Goal: Task Accomplishment & Management: Manage account settings

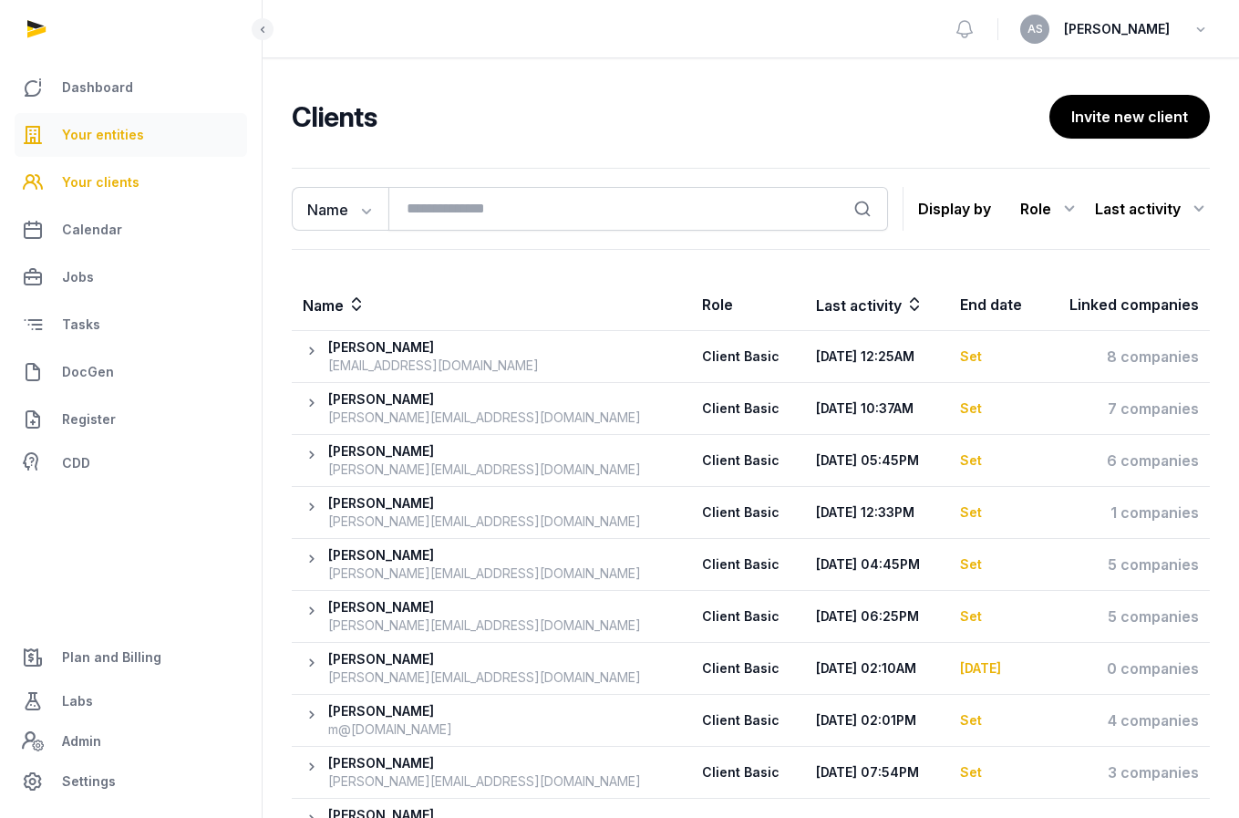
click at [98, 131] on span "Your entities" at bounding box center [103, 135] width 82 height 22
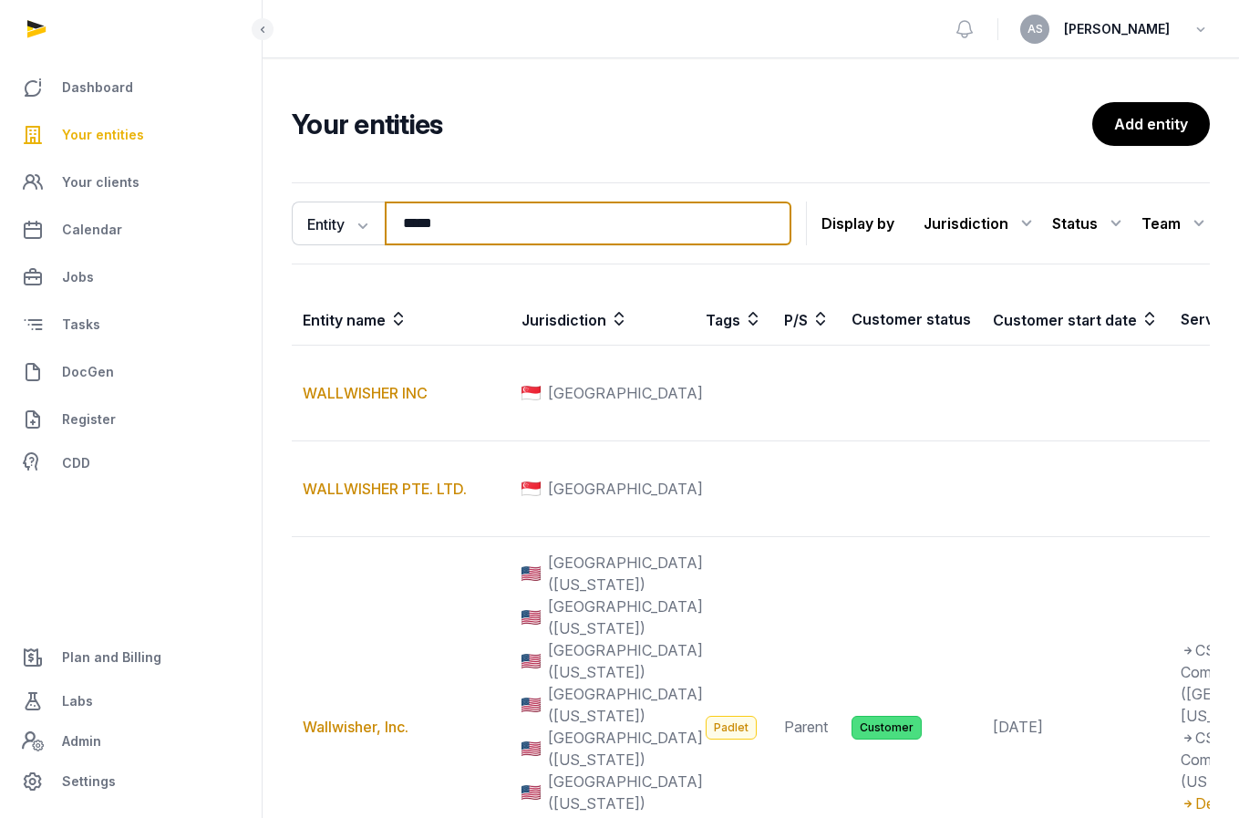
drag, startPoint x: 484, startPoint y: 227, endPoint x: 378, endPoint y: 197, distance: 110.0
click at [378, 206] on div "Entity Entity People Tags Services ***** Search" at bounding box center [542, 224] width 500 height 44
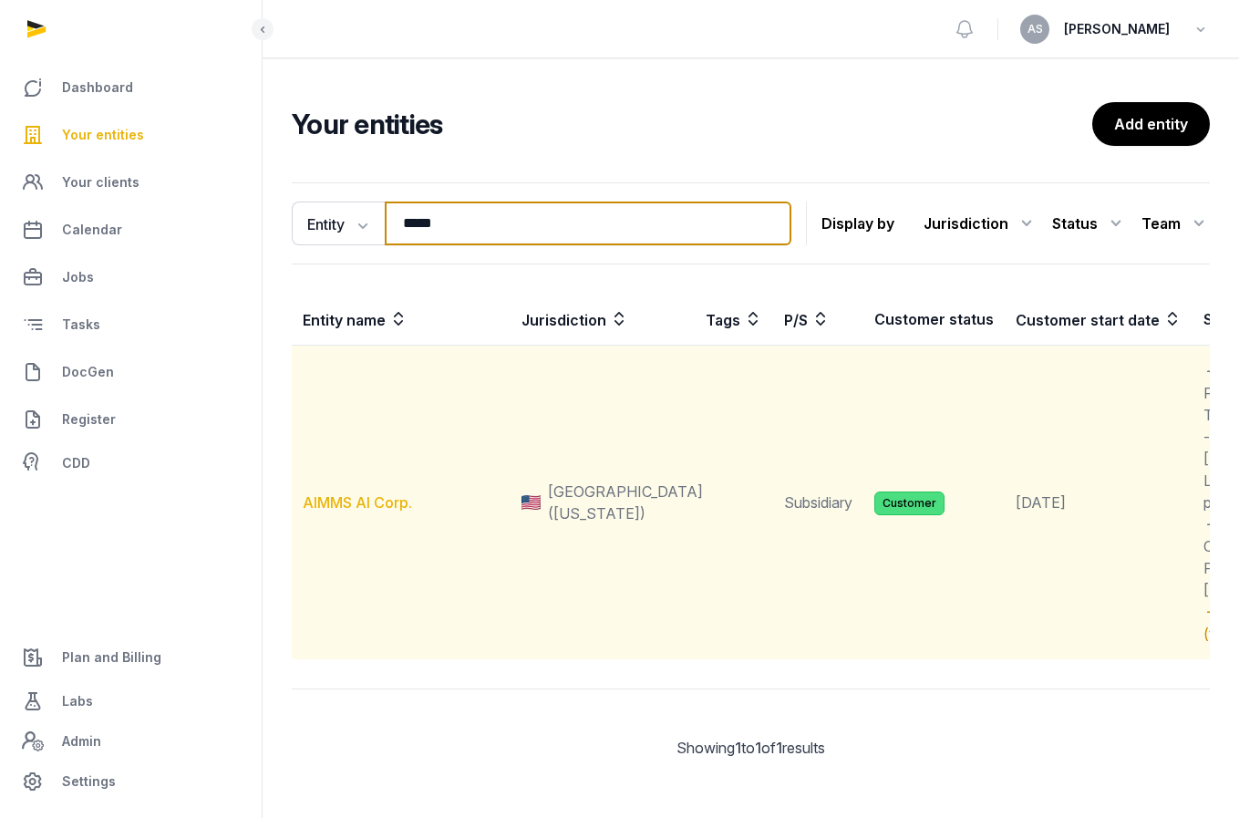
type input "*****"
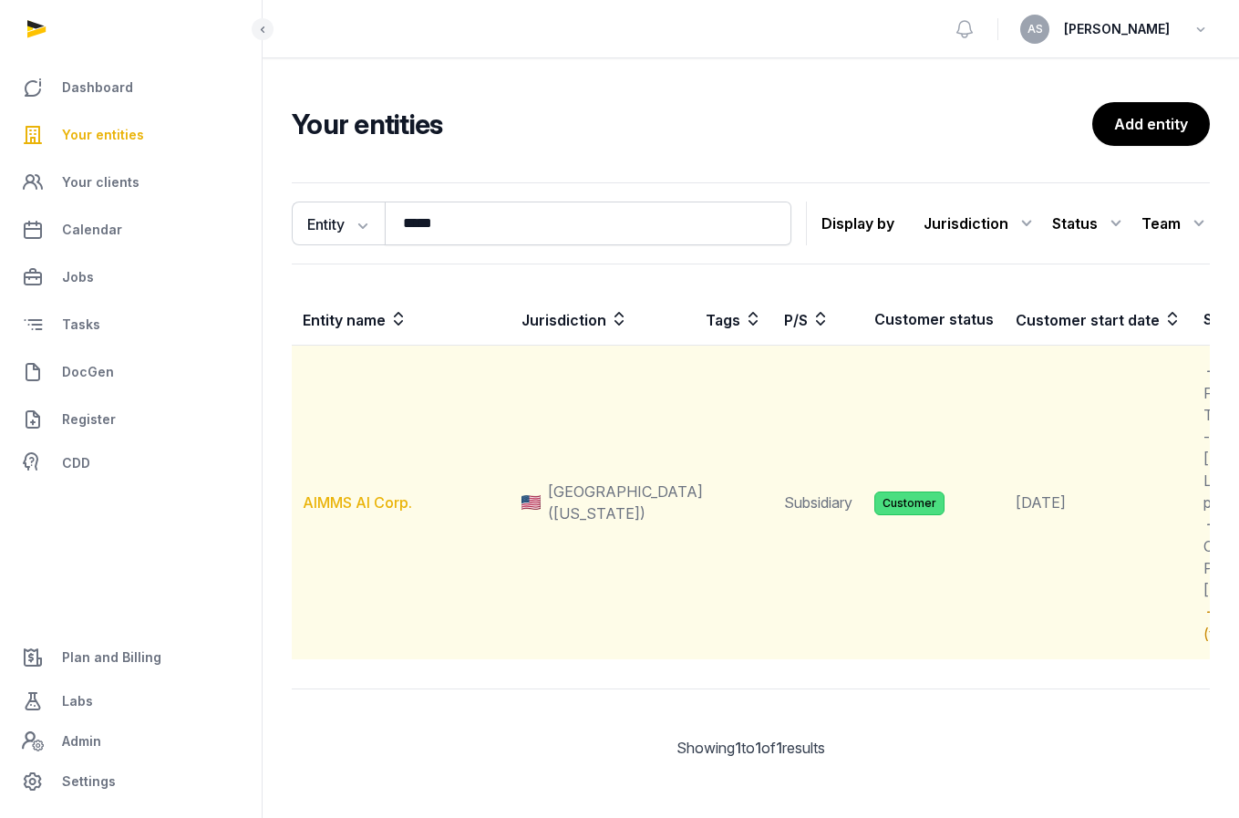
click at [361, 512] on link "AIMMS AI Corp." at bounding box center [357, 502] width 109 height 18
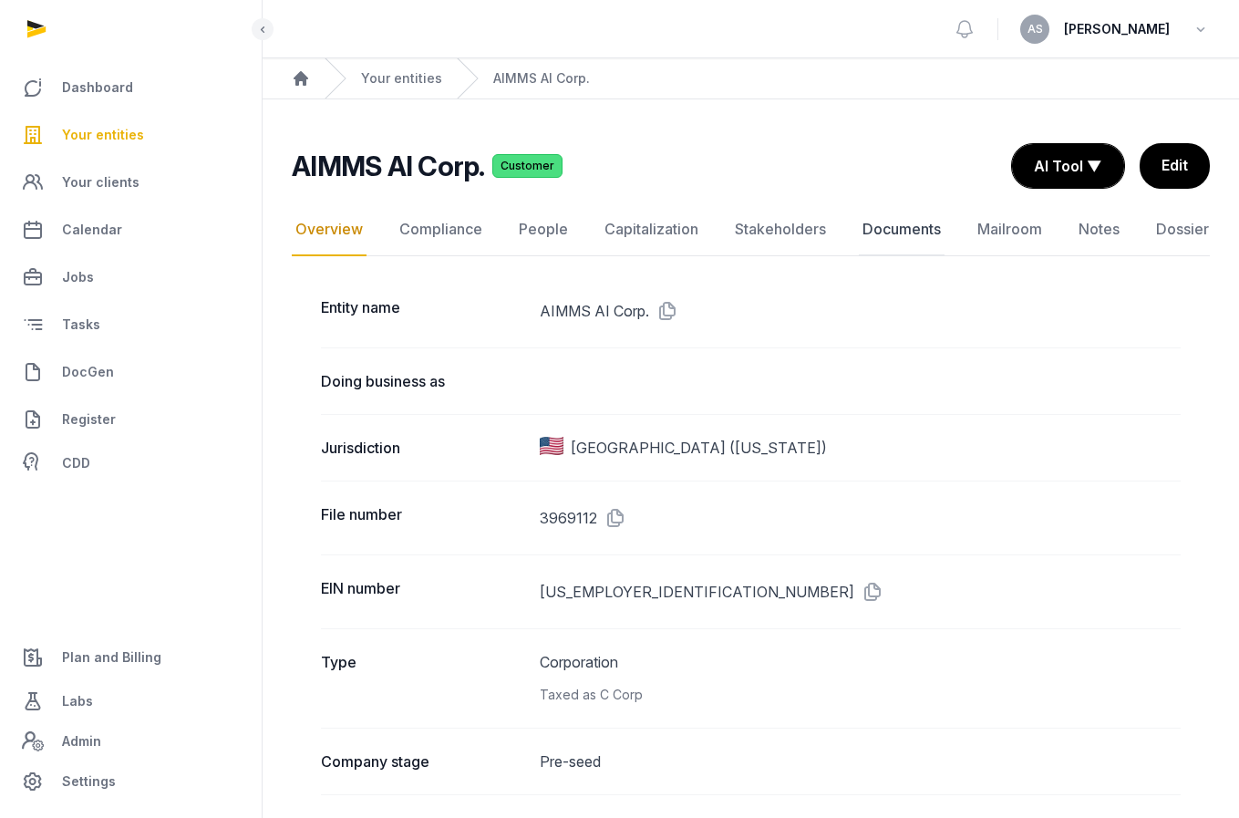
click at [916, 232] on link "Documents" at bounding box center [902, 229] width 86 height 53
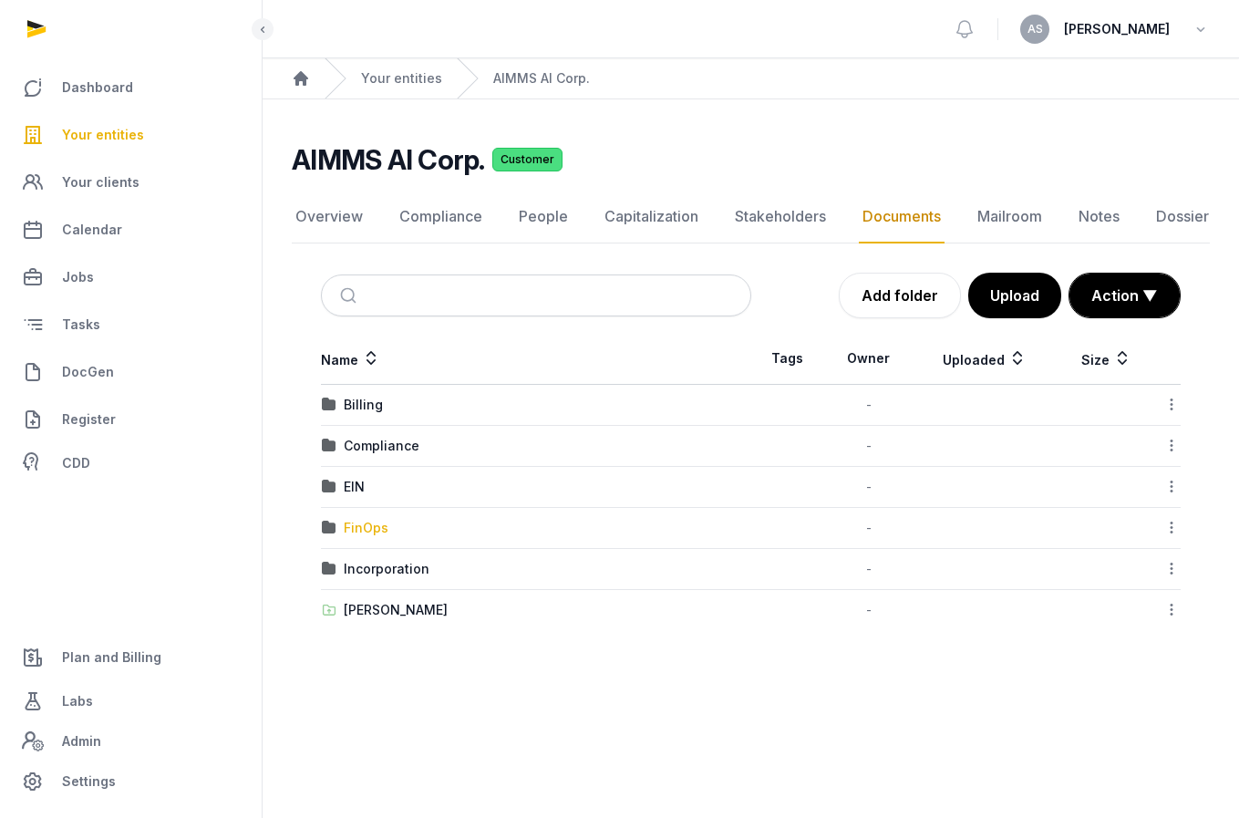
click at [367, 532] on div "FinOps" at bounding box center [366, 528] width 45 height 18
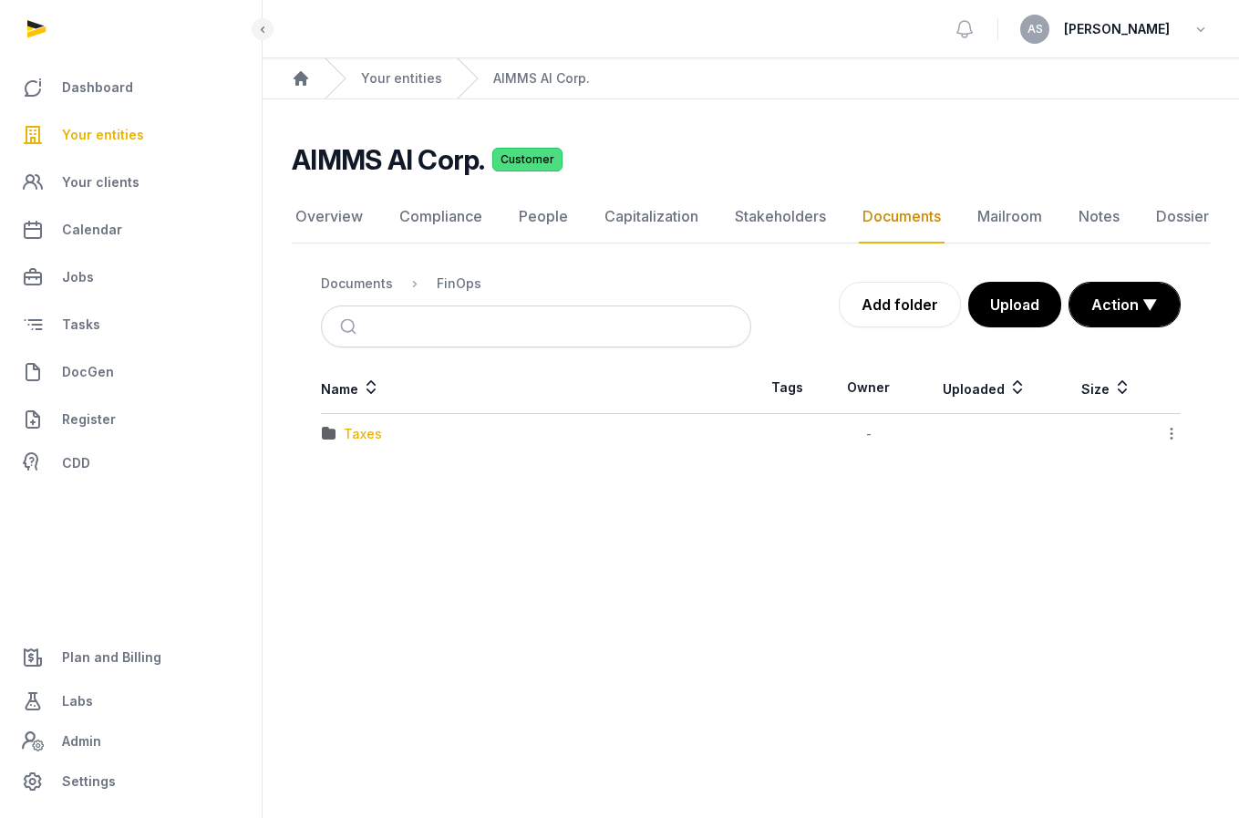
click at [377, 435] on div "Taxes" at bounding box center [363, 434] width 38 height 18
click at [373, 435] on div "2024" at bounding box center [361, 434] width 34 height 18
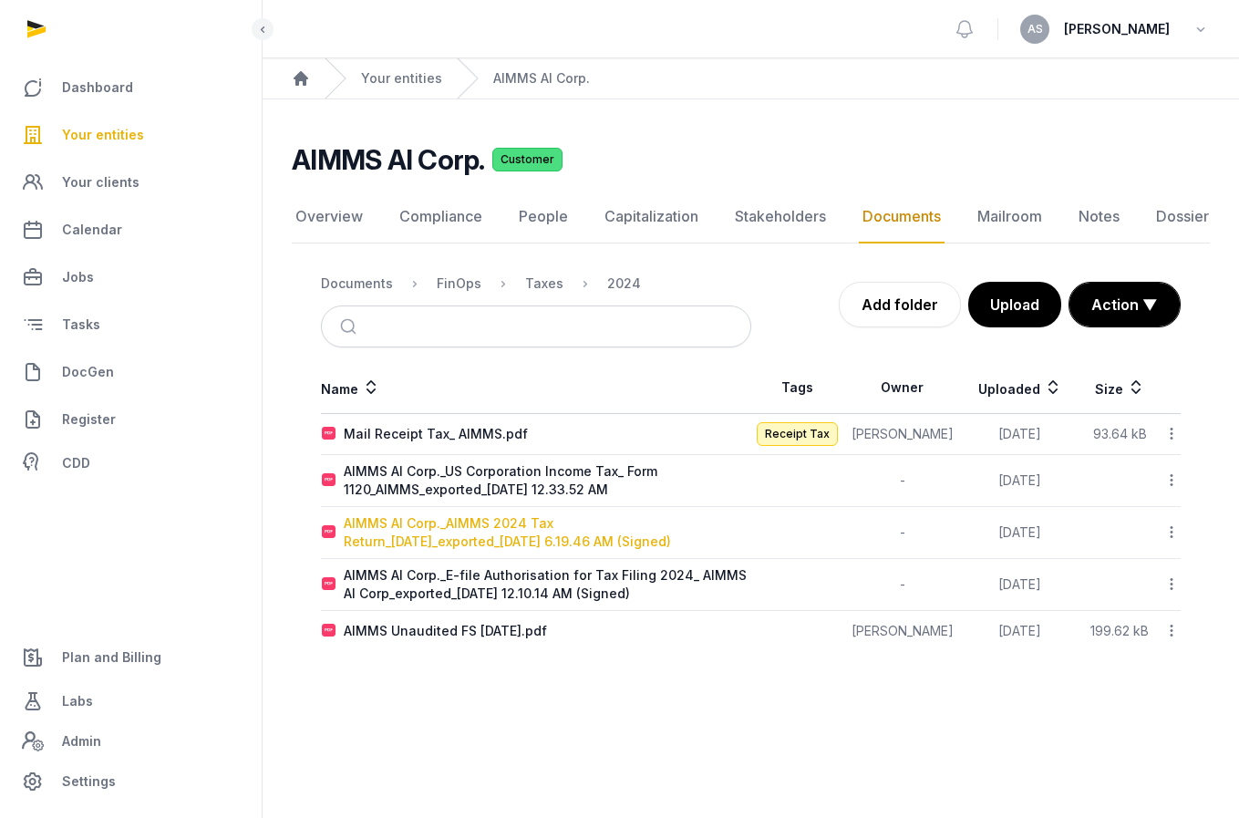
click at [470, 520] on div "AIMMS AI Corp._AIMMS 2024 Tax Return_[DATE]_exported_[DATE] 6.19.46 AM (Signed)" at bounding box center [547, 532] width 407 height 36
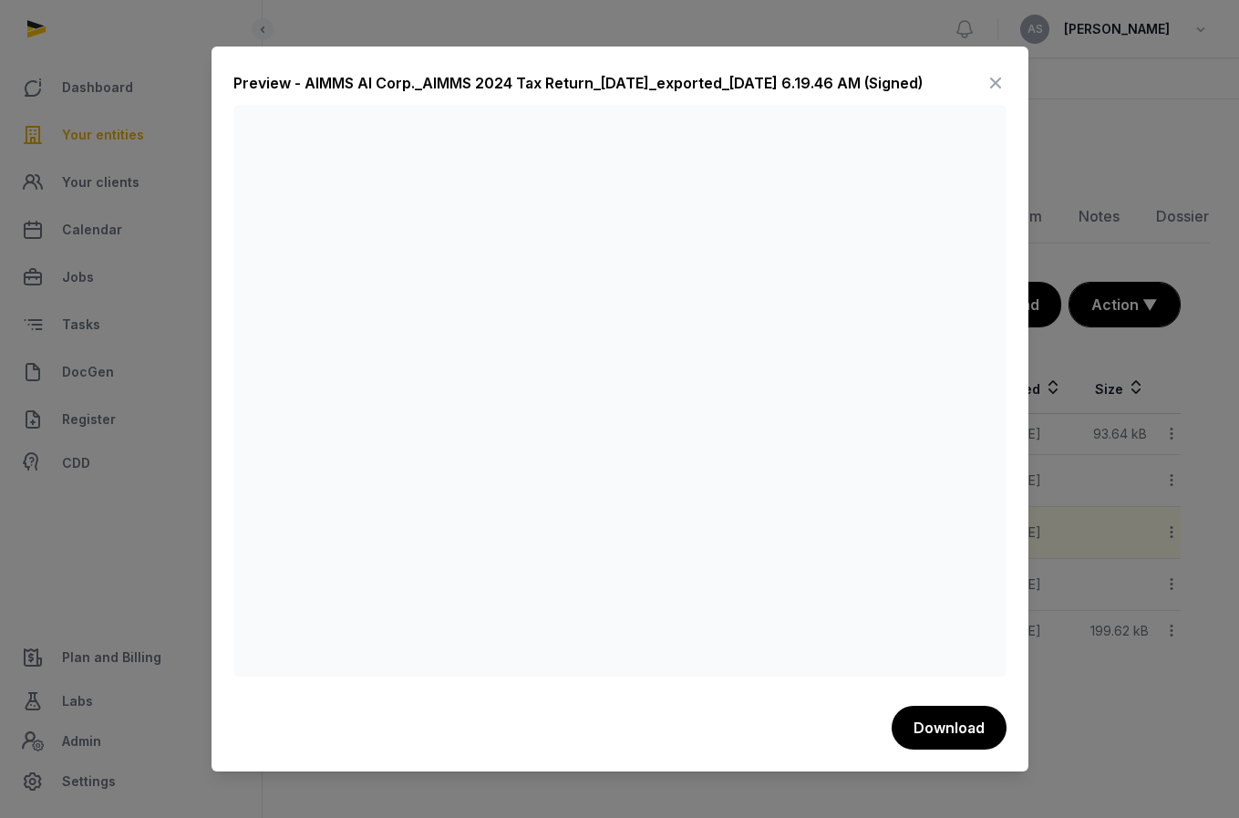
click at [1002, 73] on icon at bounding box center [996, 82] width 22 height 29
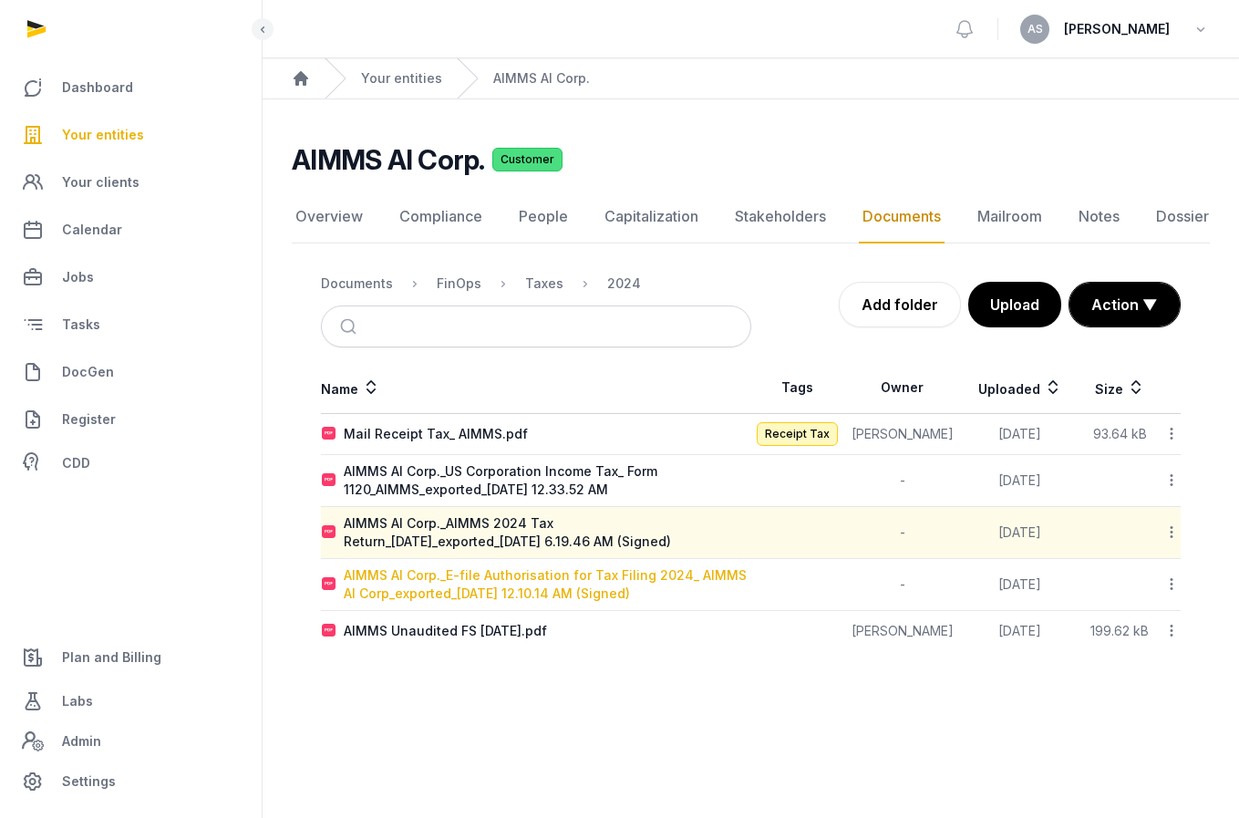
click at [482, 571] on div "AIMMS AI Corp._E-file Authorisation for Tax Filing 2024_ AIMMS AI Corp_exported…" at bounding box center [547, 584] width 407 height 36
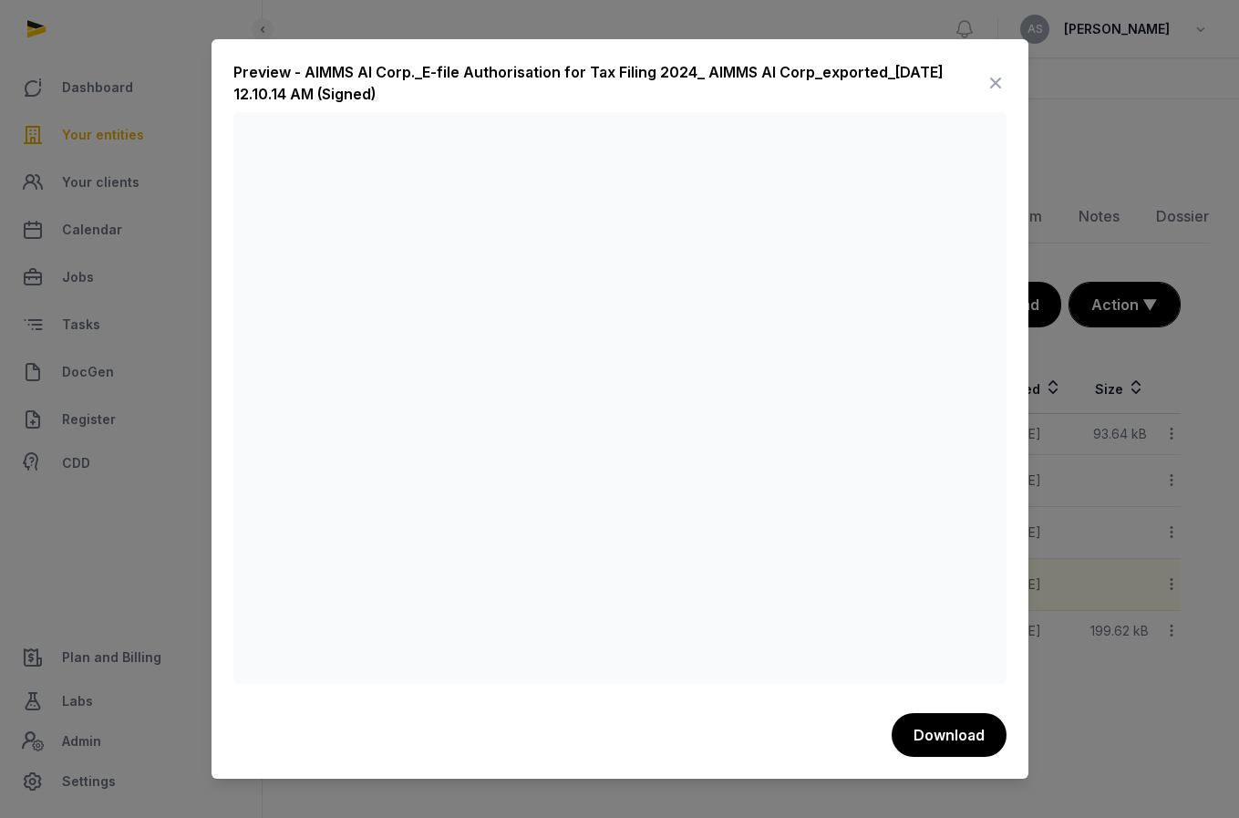
click at [990, 85] on icon at bounding box center [996, 82] width 22 height 29
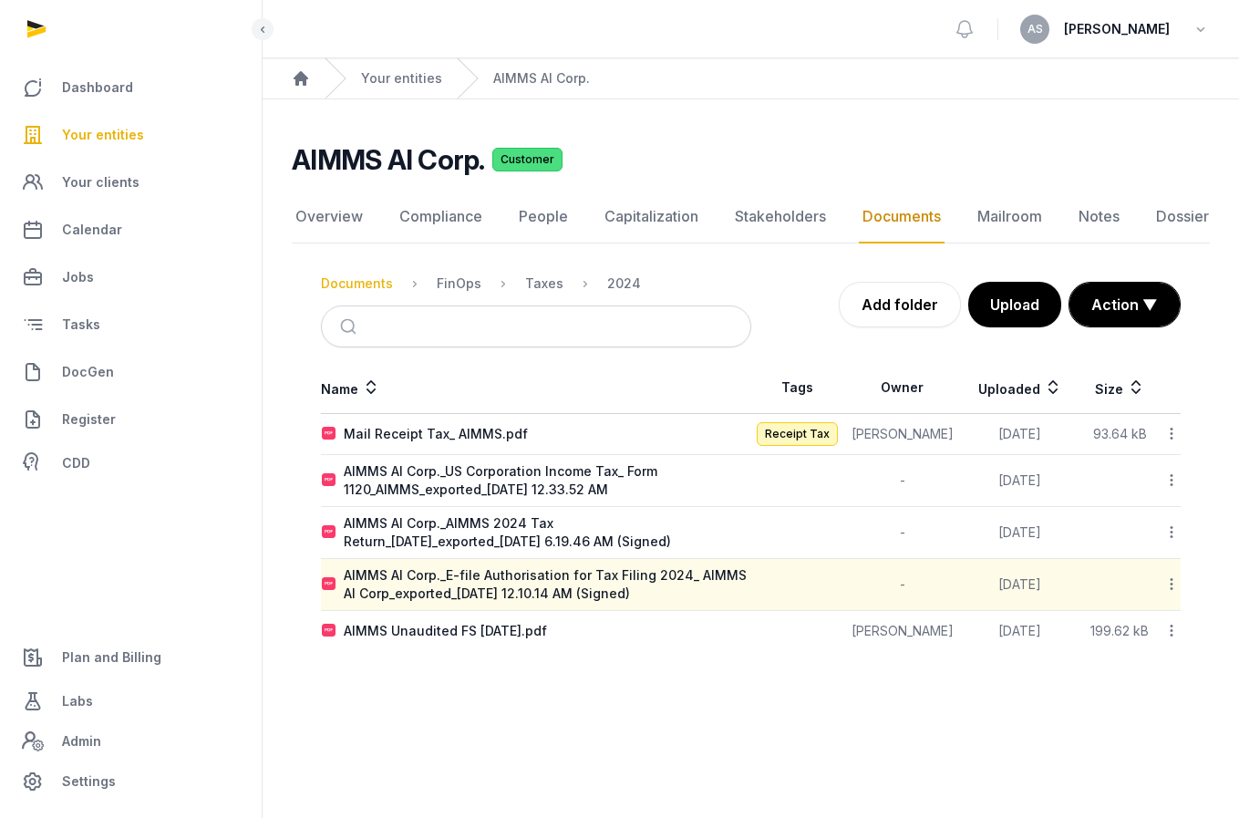
click at [372, 283] on div "Documents" at bounding box center [357, 283] width 72 height 18
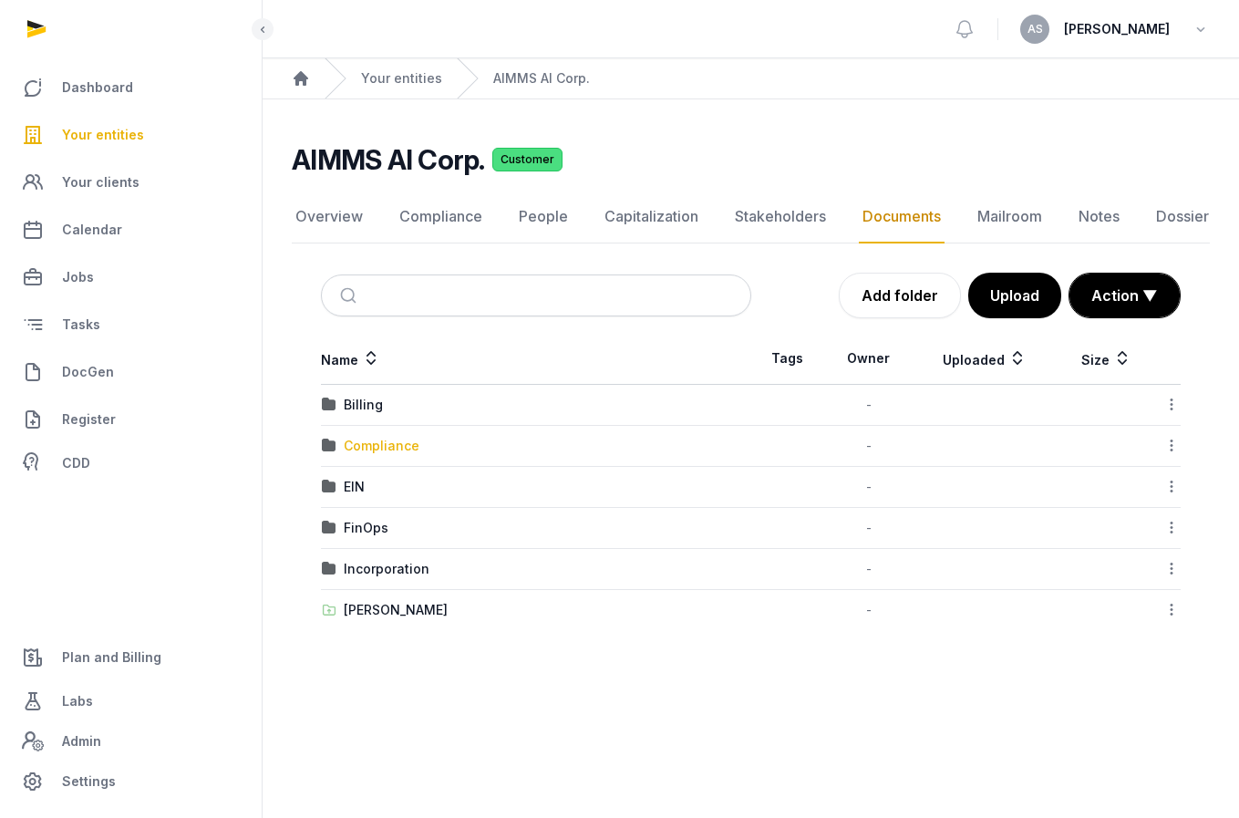
click at [382, 450] on div "Compliance" at bounding box center [382, 446] width 76 height 18
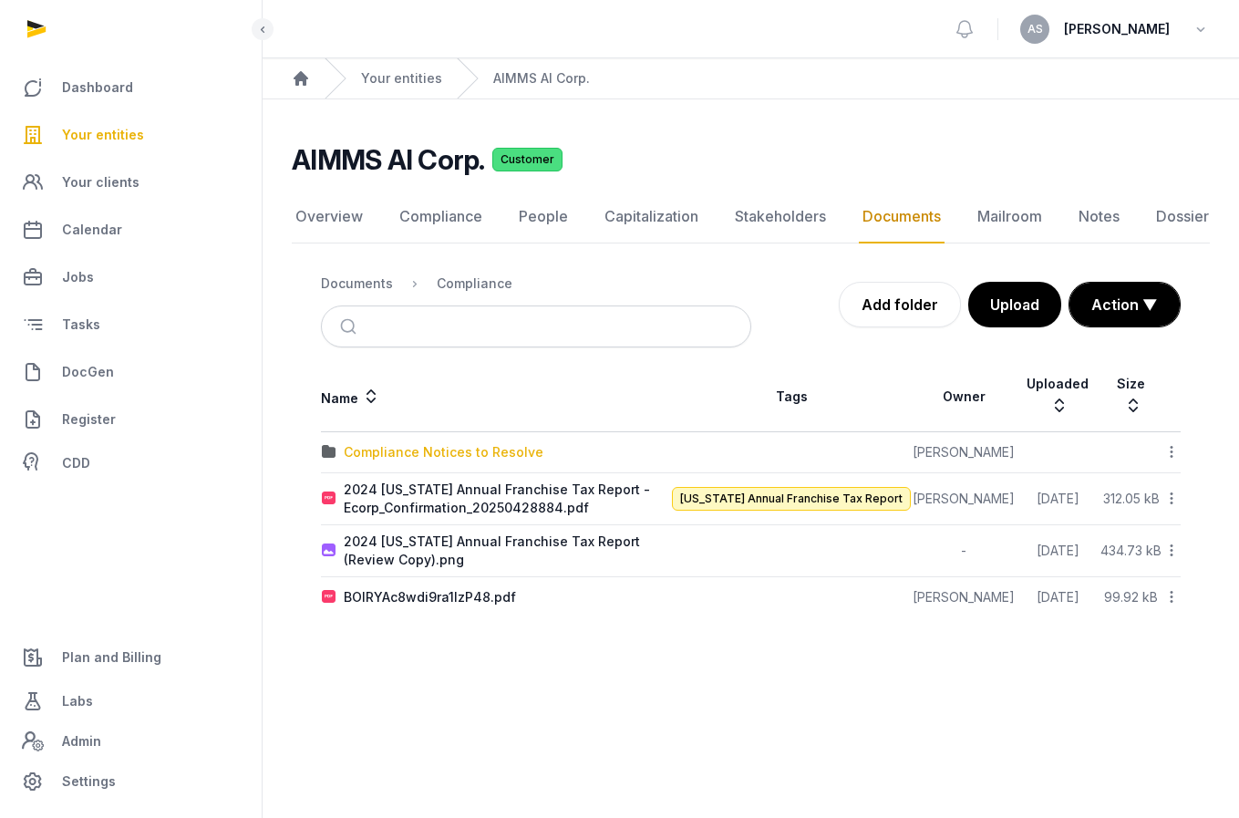
click at [456, 453] on div "Compliance Notices to Resolve" at bounding box center [444, 452] width 200 height 18
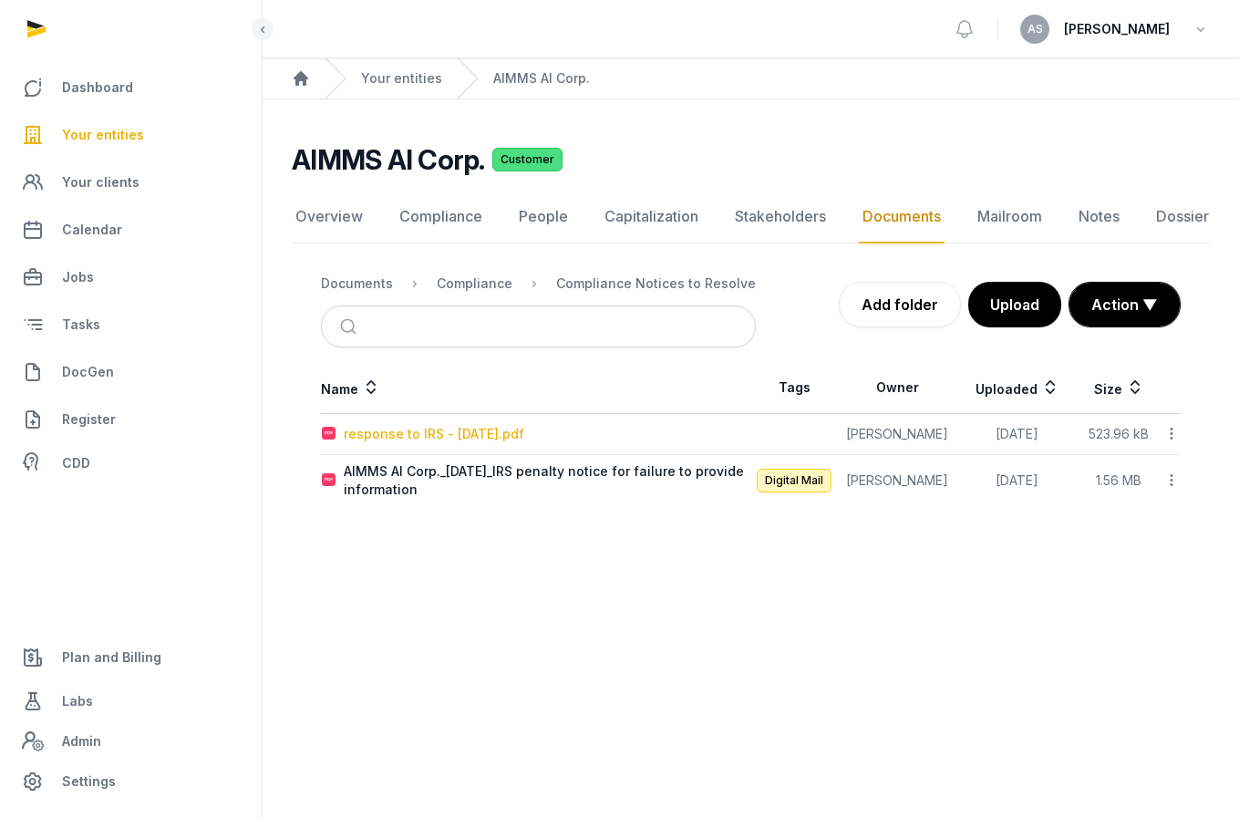
click at [485, 427] on div "response to IRS - [DATE].pdf" at bounding box center [434, 434] width 181 height 18
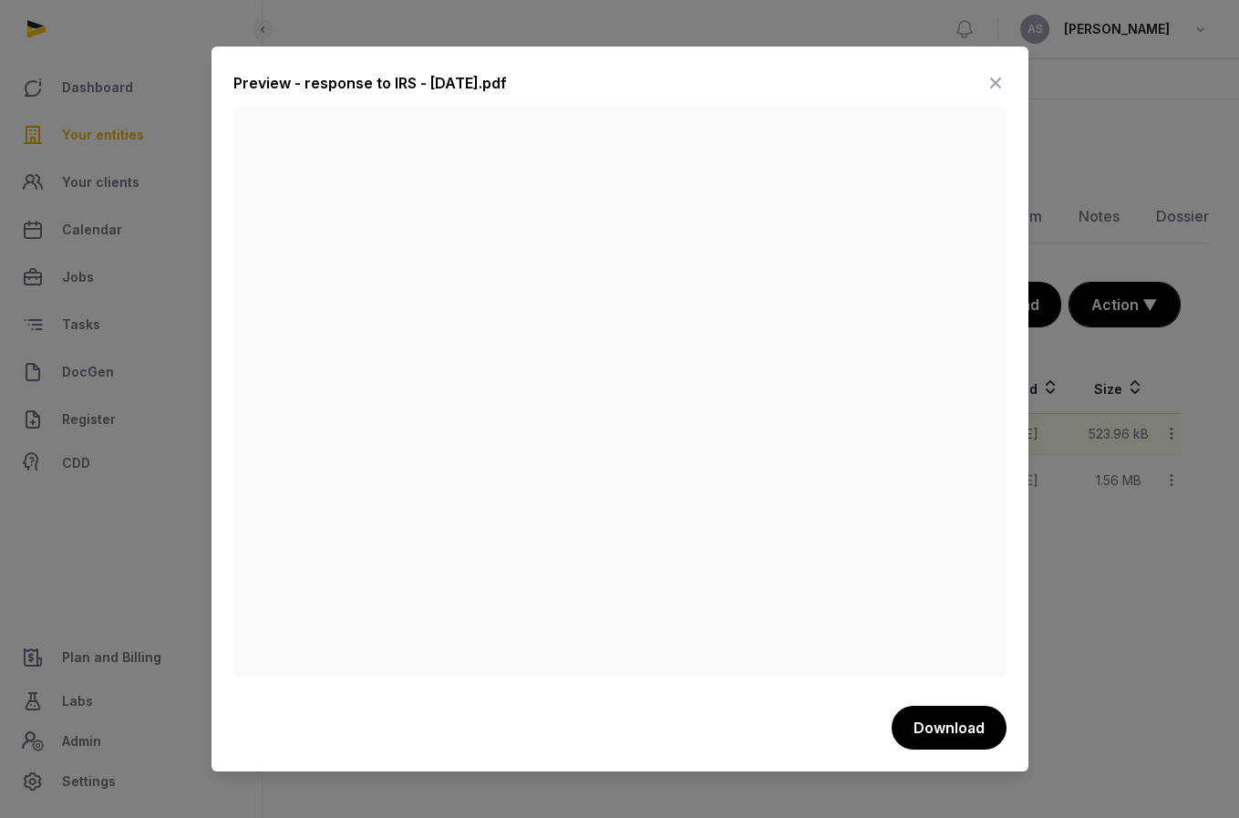
click at [995, 80] on icon at bounding box center [996, 82] width 22 height 29
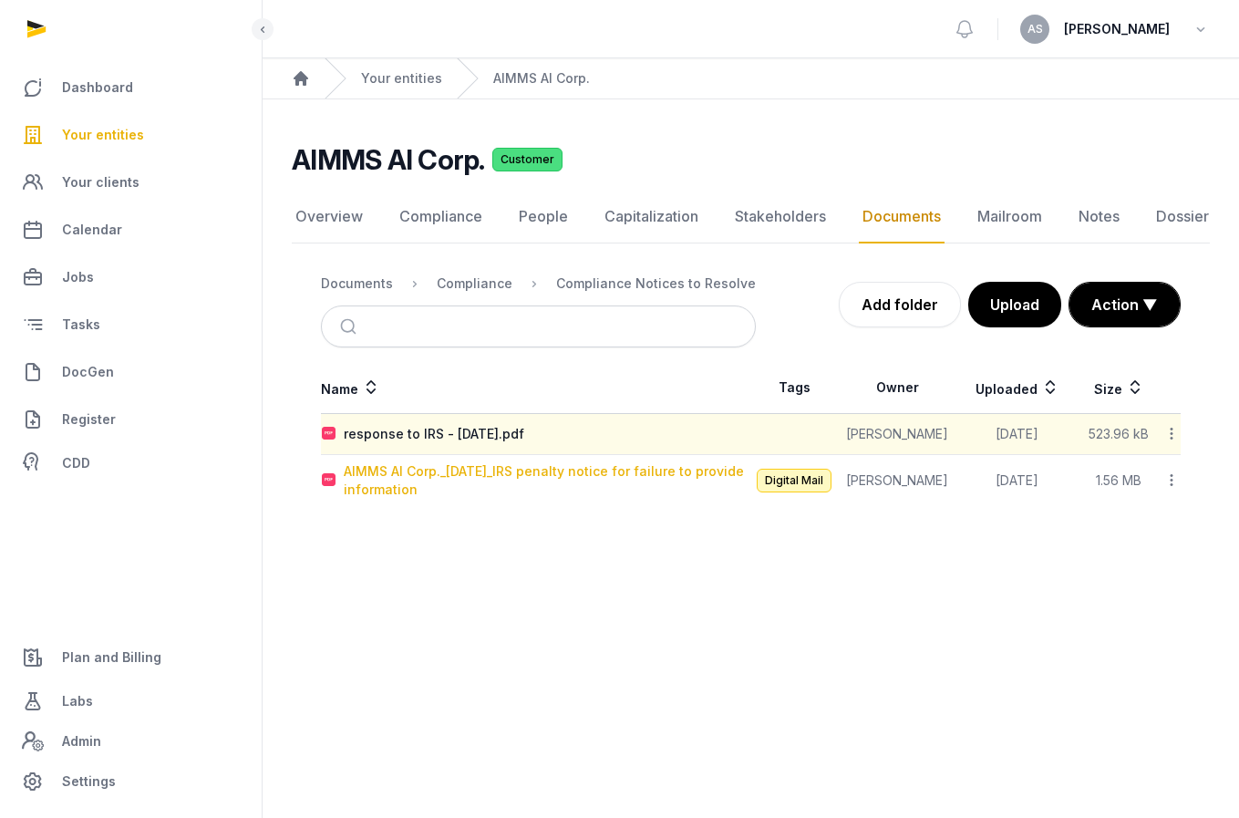
click at [405, 466] on div "AIMMS AI Corp._[DATE]_IRS penalty notice for failure to provide information" at bounding box center [547, 480] width 407 height 36
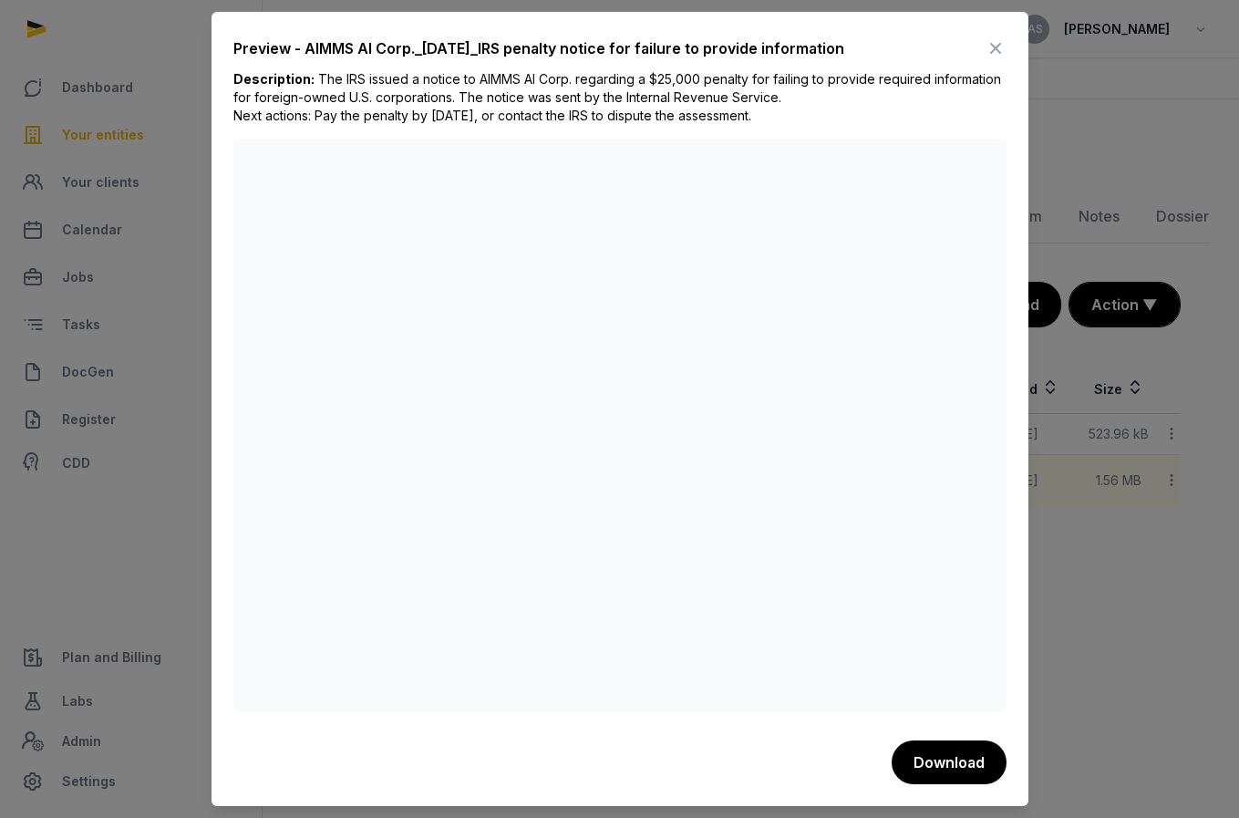
click at [998, 45] on icon at bounding box center [996, 48] width 22 height 29
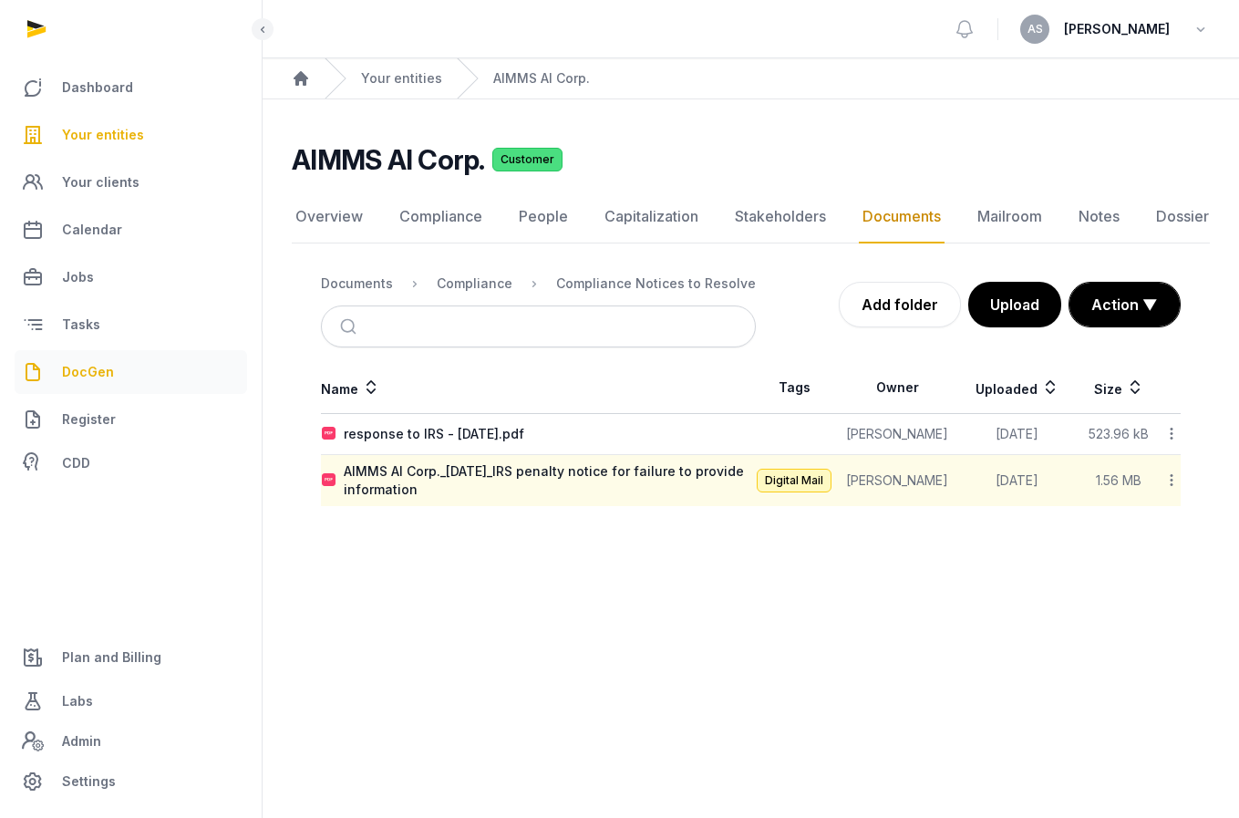
click at [215, 379] on link "DocGen" at bounding box center [131, 372] width 233 height 44
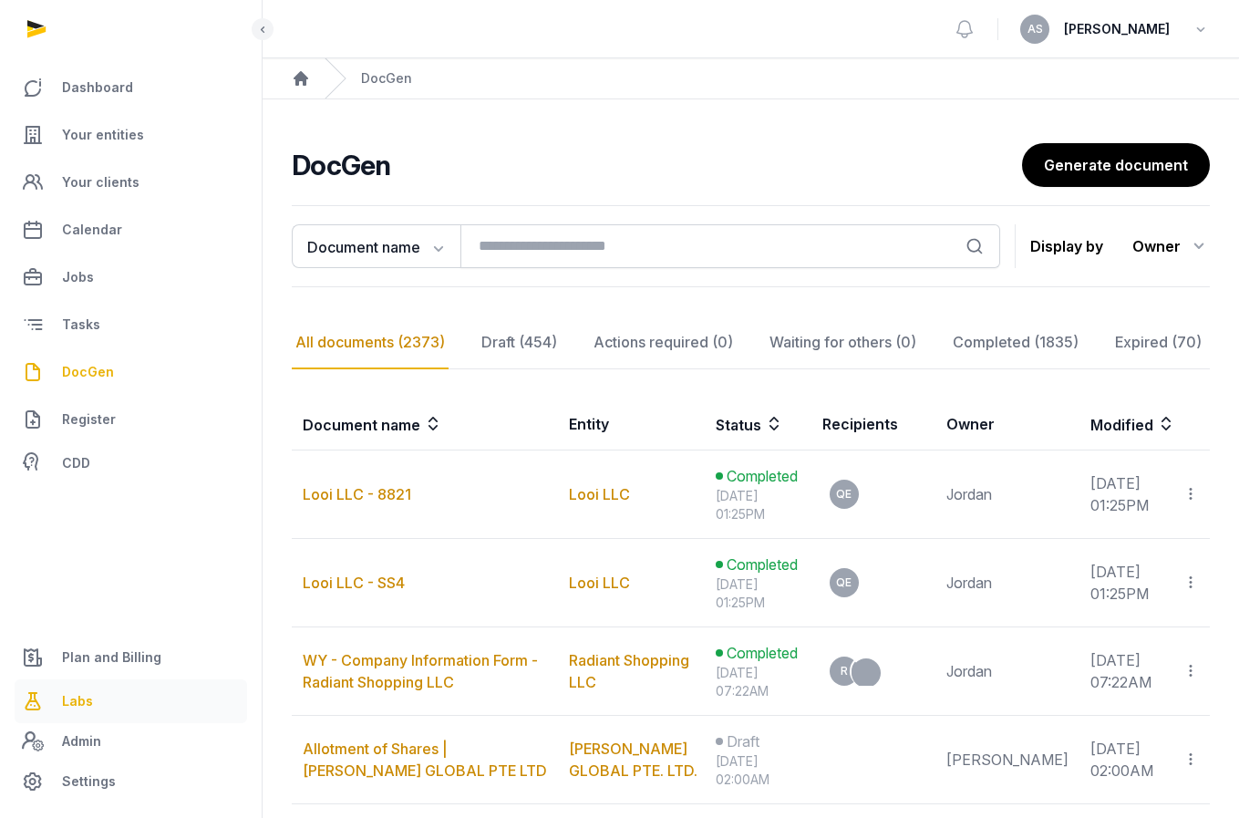
click at [98, 702] on link "Labs" at bounding box center [131, 701] width 233 height 44
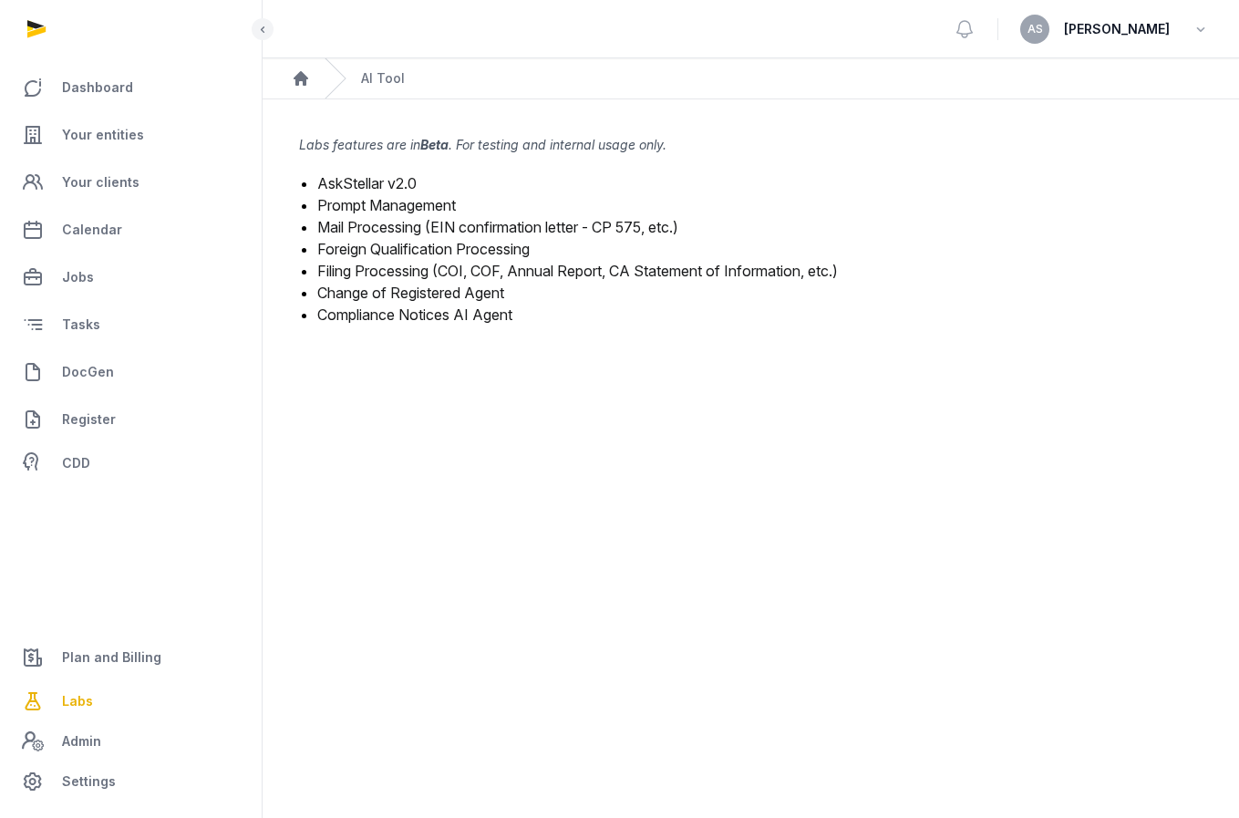
click at [401, 229] on link "Mail Processing (EIN confirmation letter - CP 575, etc.)" at bounding box center [497, 227] width 361 height 18
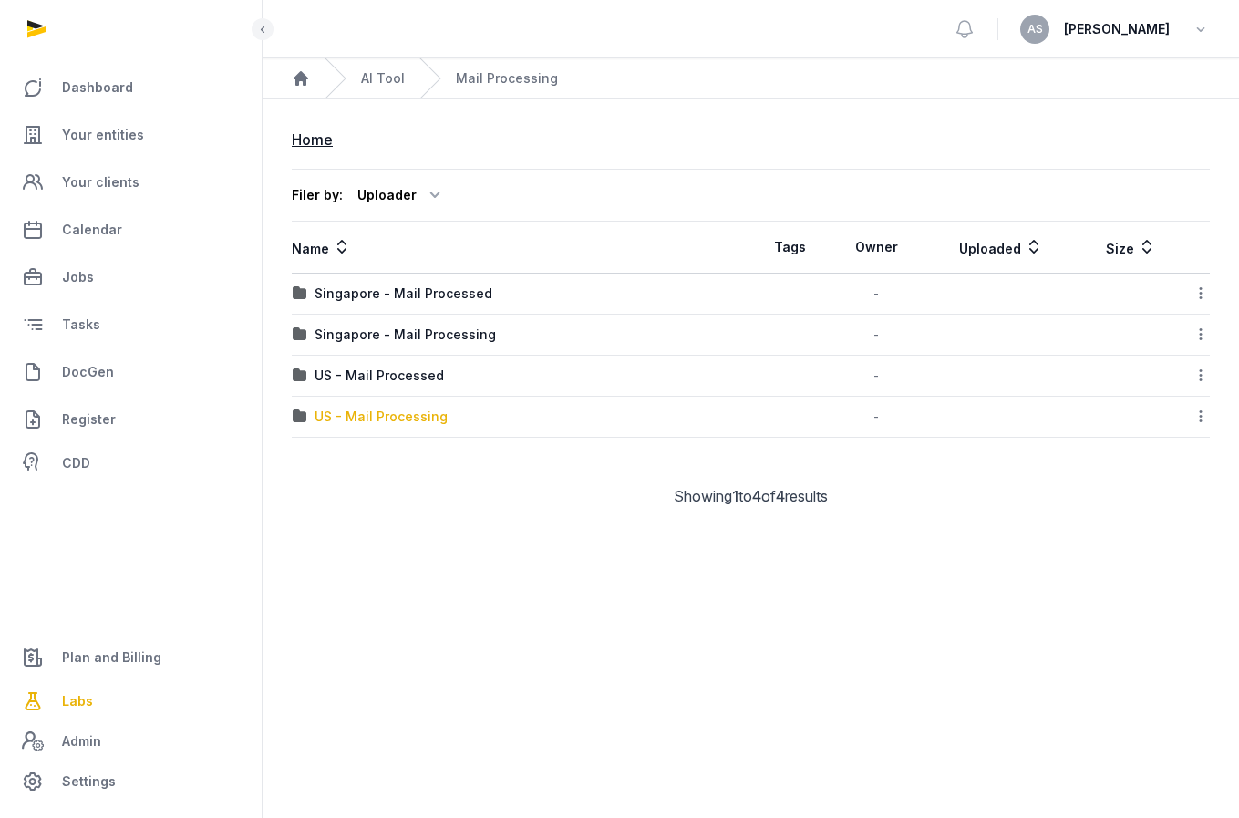
click at [397, 417] on div "US - Mail Processing" at bounding box center [381, 417] width 133 height 18
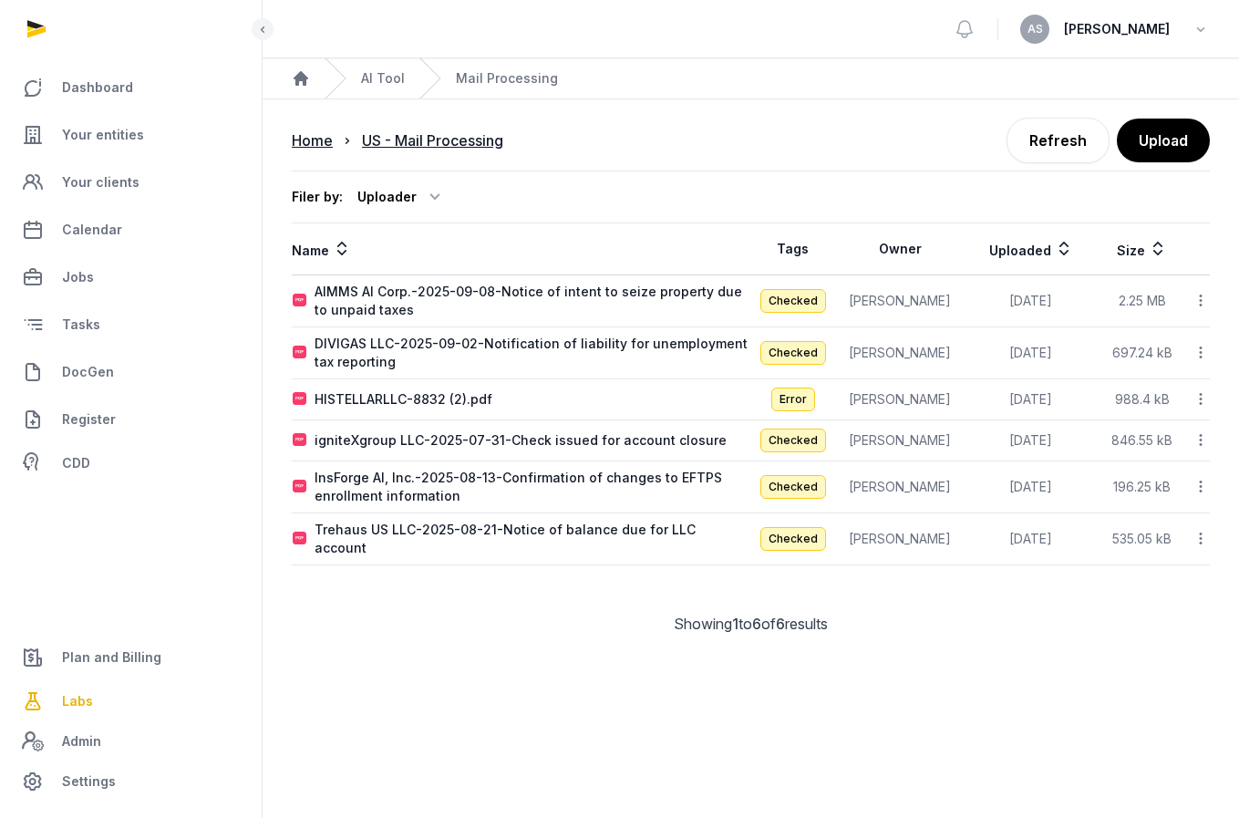
click at [1205, 305] on icon at bounding box center [1201, 300] width 16 height 19
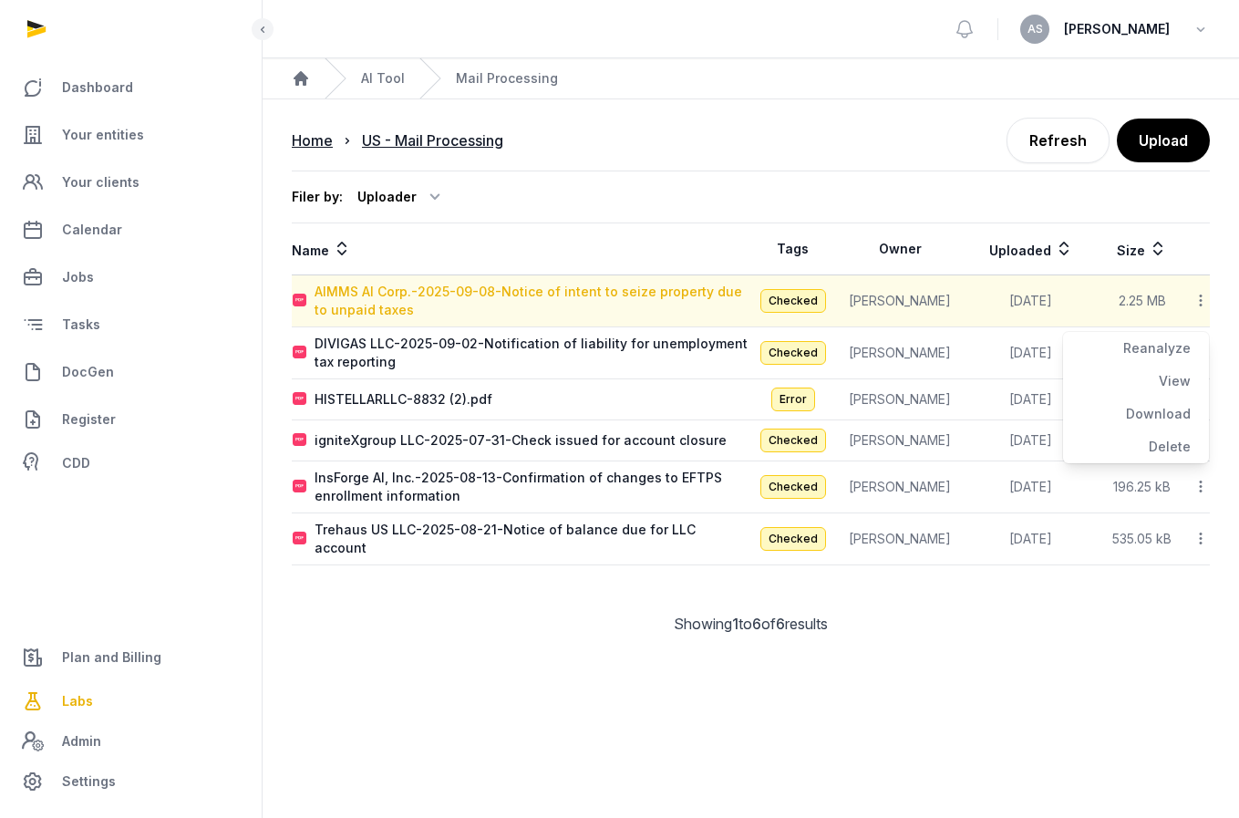
click at [602, 295] on div "AIMMS AI Corp.-2025-09-08-Notice of intent to seize property due to unpaid taxes" at bounding box center [533, 301] width 436 height 36
type input "**********"
type textarea "**********"
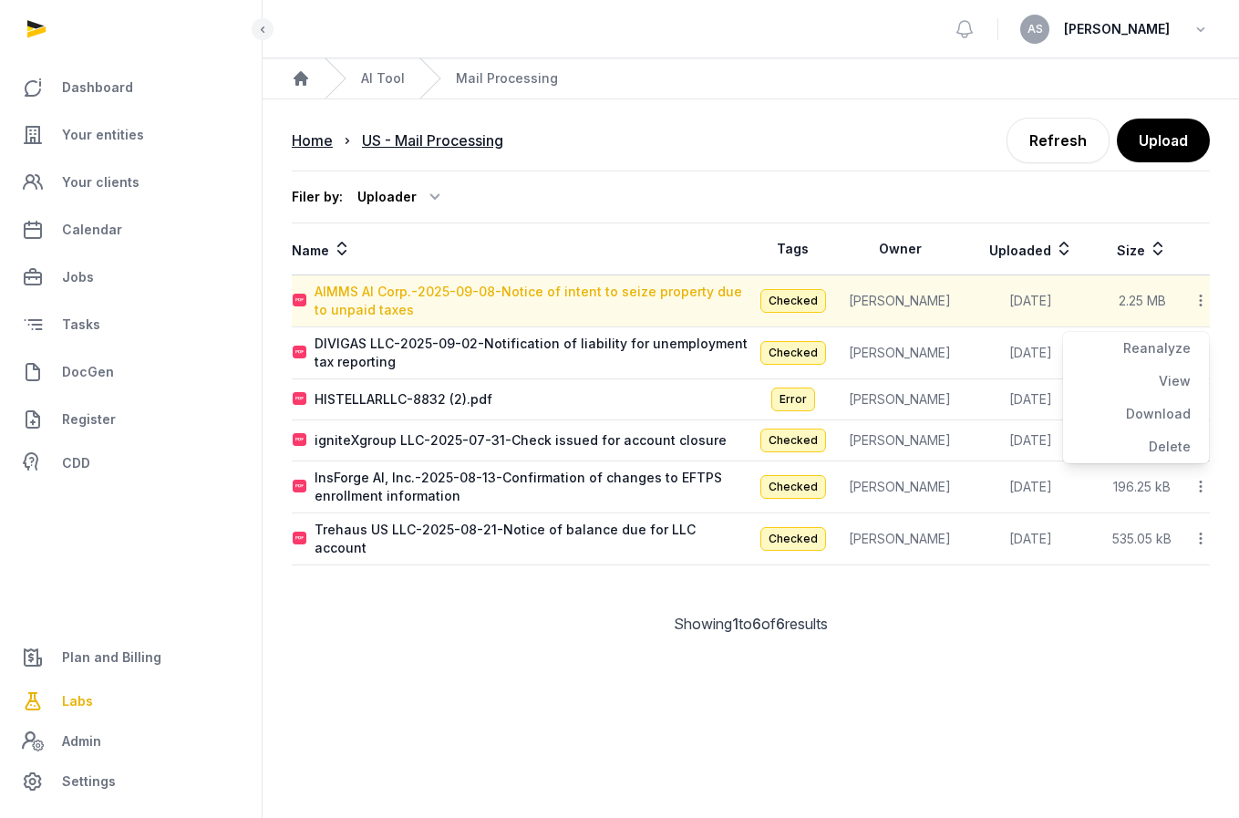
type input "**********"
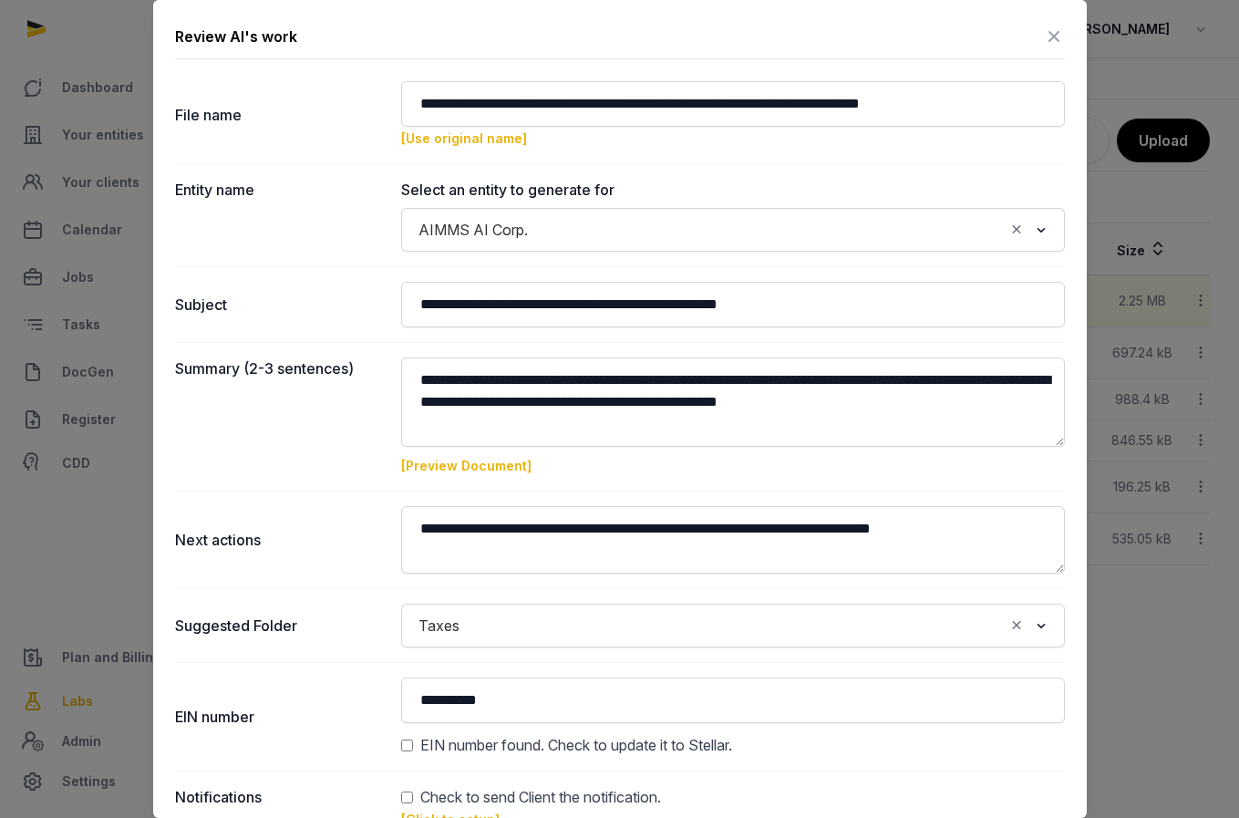
scroll to position [112, 0]
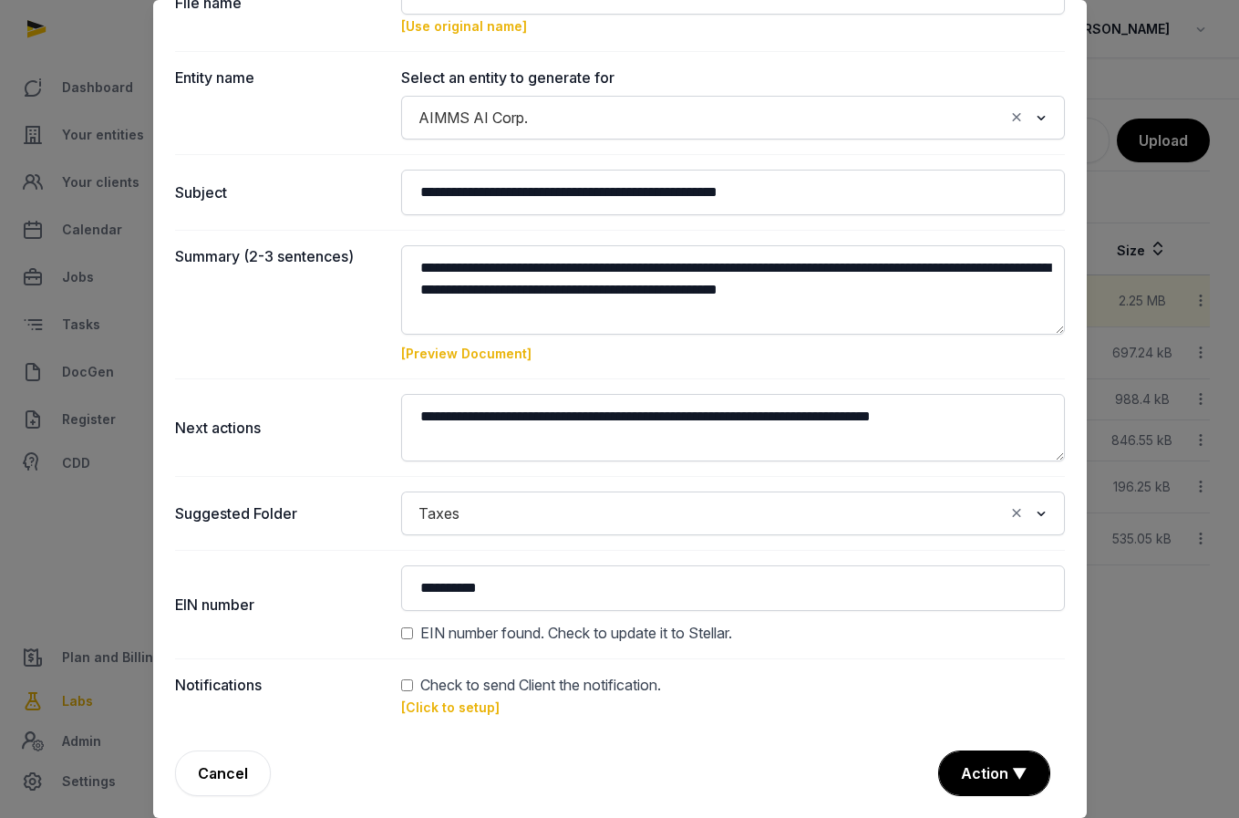
click at [977, 520] on input "Search for option" at bounding box center [736, 514] width 536 height 26
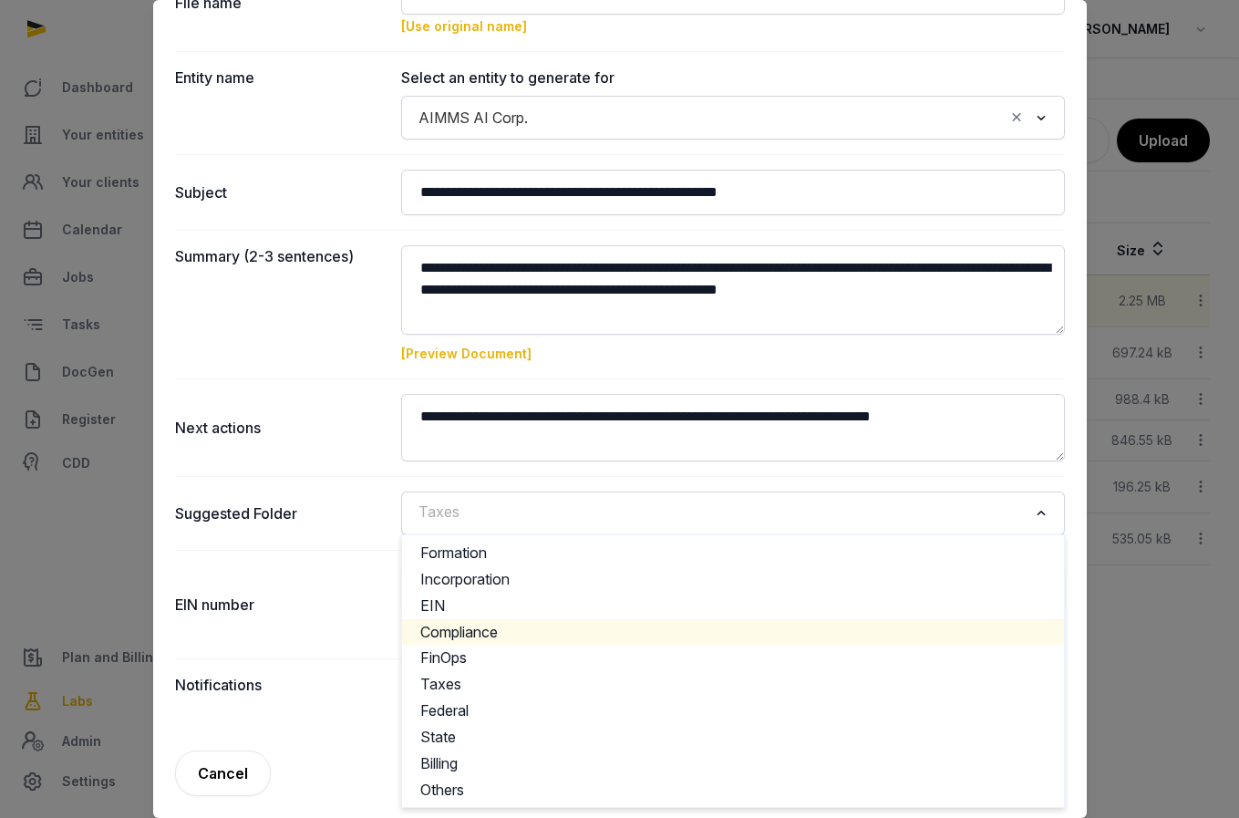
click at [652, 631] on li "Compliance" at bounding box center [733, 632] width 662 height 26
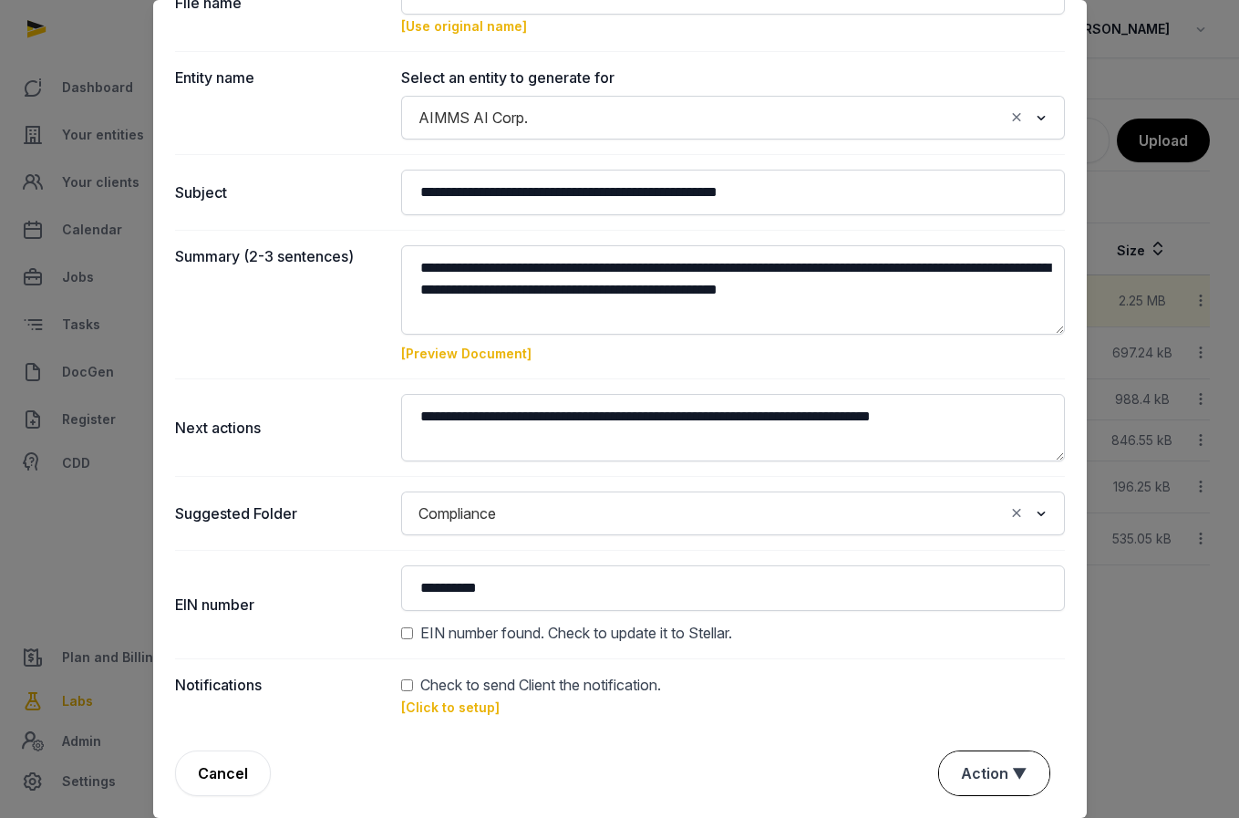
click at [974, 768] on button "Action ▼" at bounding box center [994, 773] width 110 height 44
click at [976, 675] on div "Approve" at bounding box center [992, 668] width 146 height 36
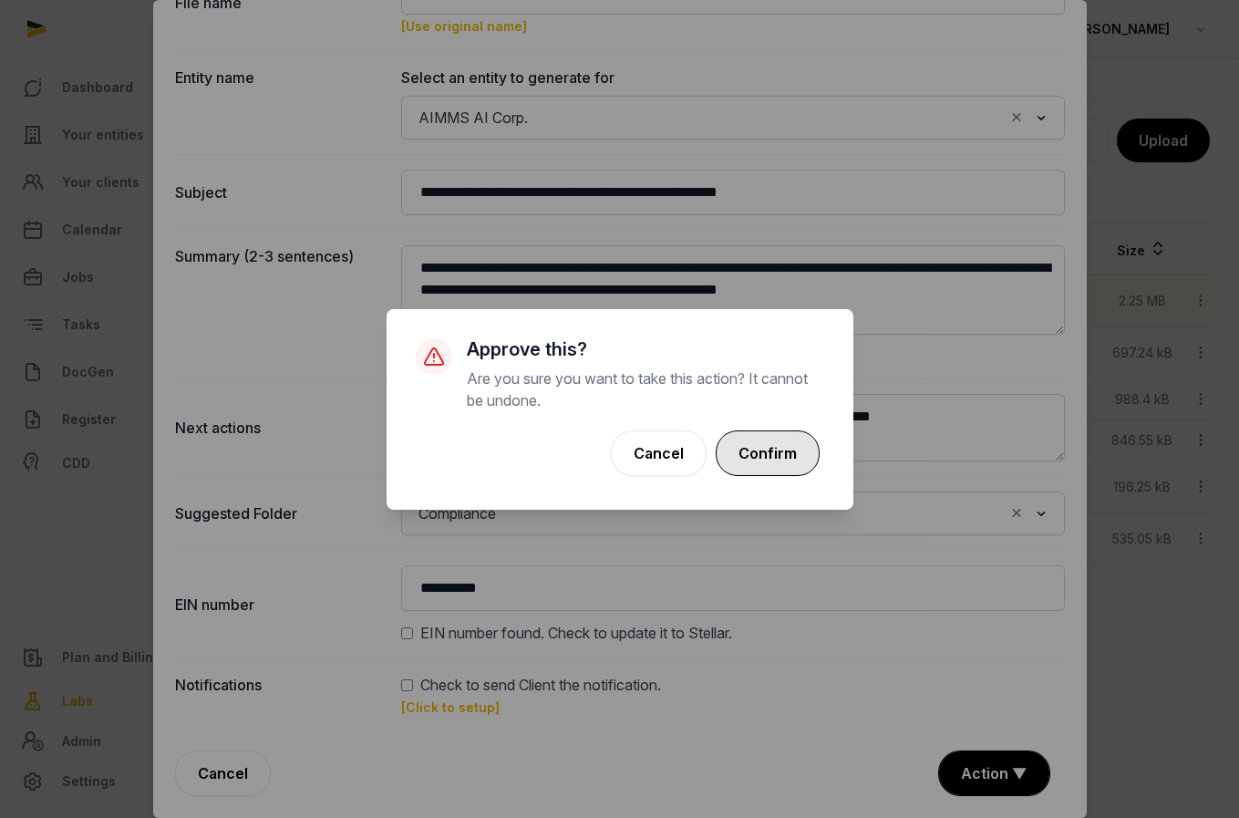
click at [777, 445] on button "Confirm" at bounding box center [768, 453] width 104 height 46
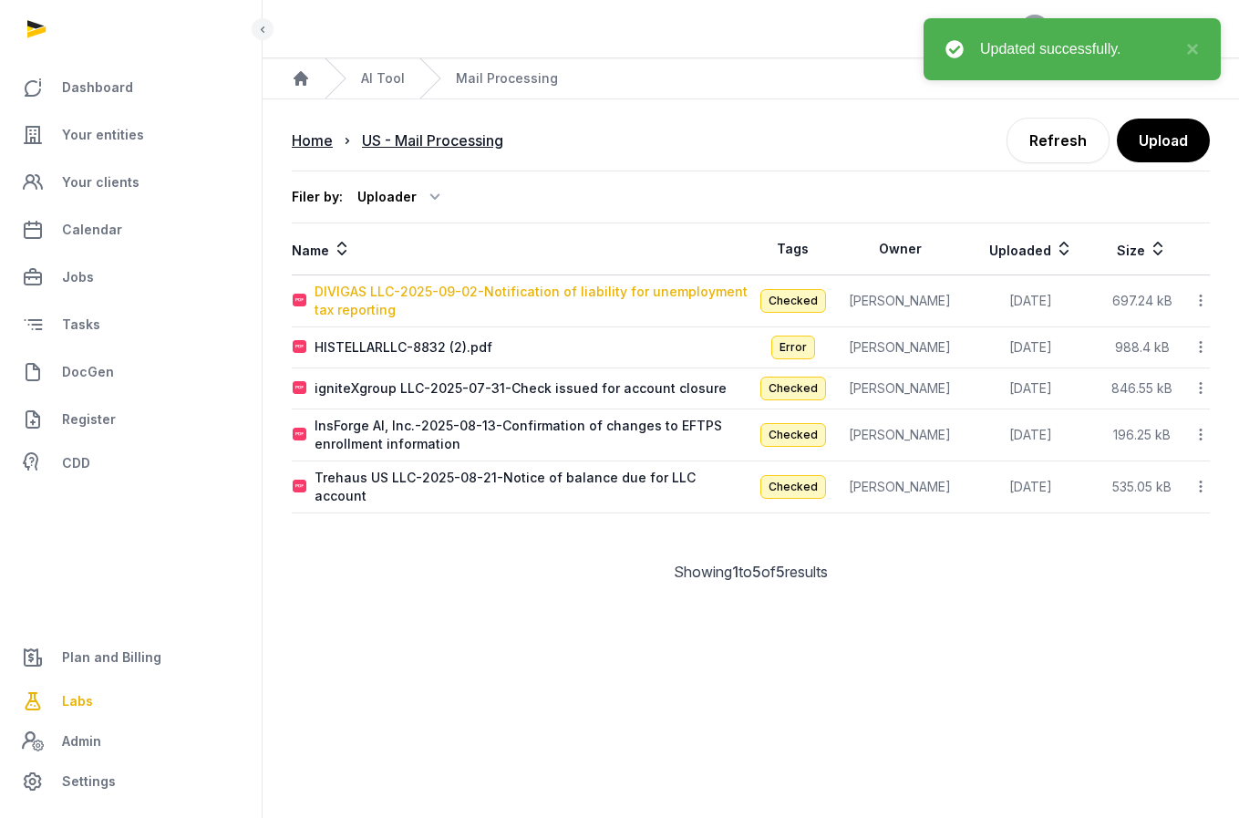
click at [544, 293] on div "DIVIGAS LLC-2025-09-02-Notification of liability for unemployment tax reporting" at bounding box center [533, 301] width 436 height 36
type input "**********"
type textarea "**********"
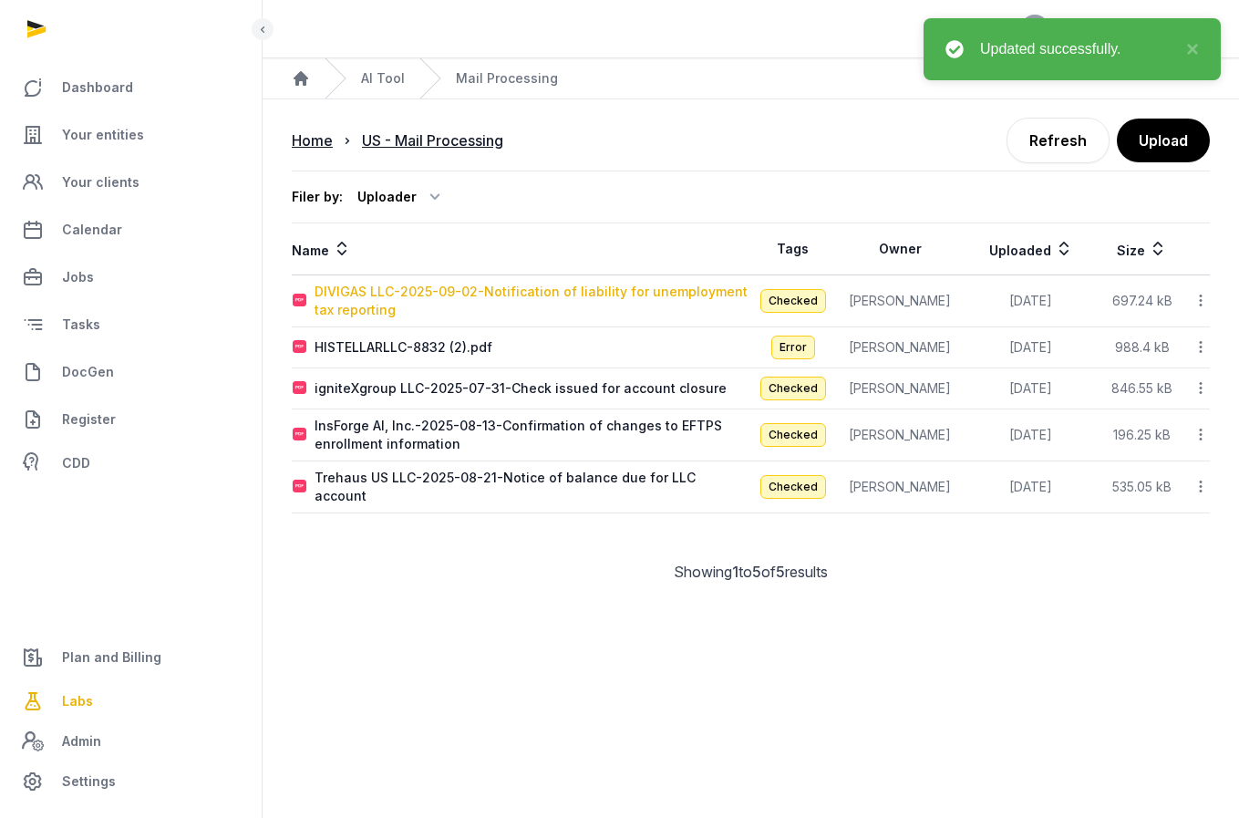
scroll to position [4, 0]
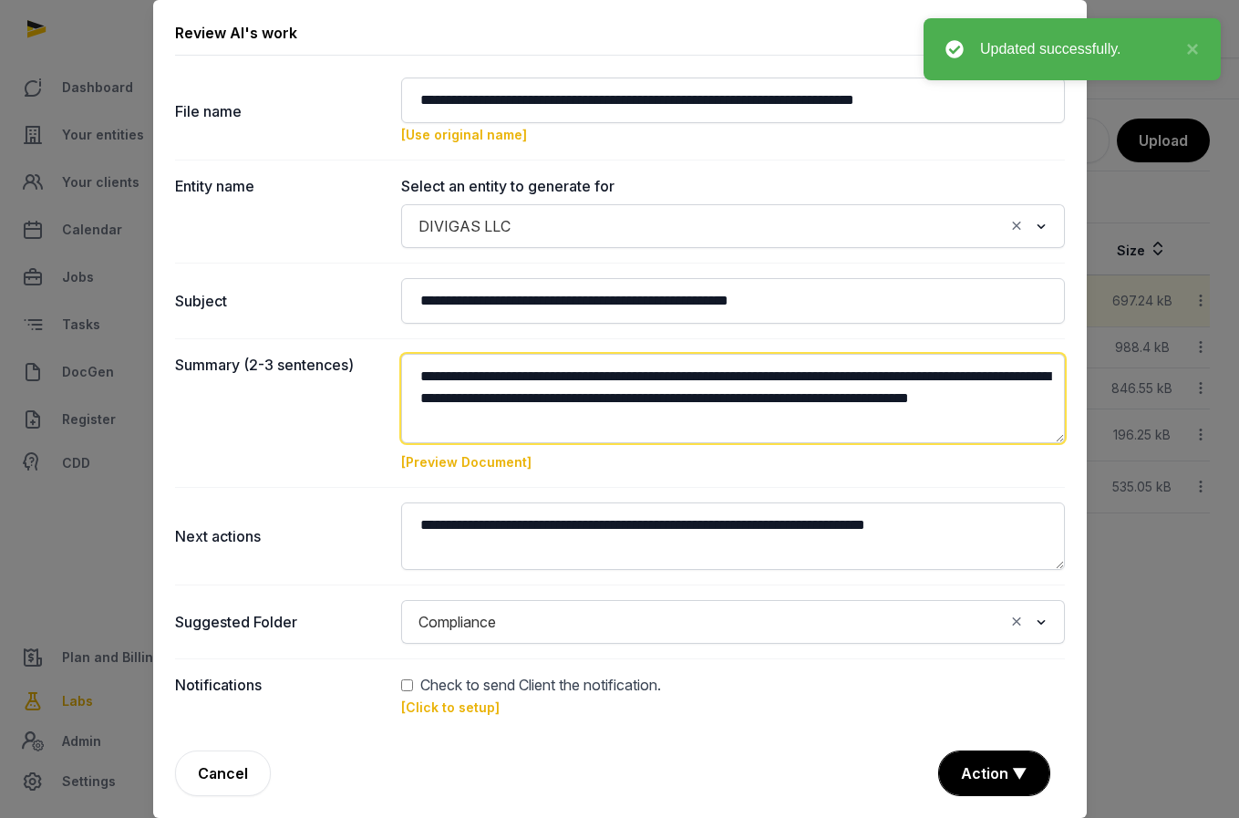
click at [701, 384] on textarea at bounding box center [733, 398] width 664 height 89
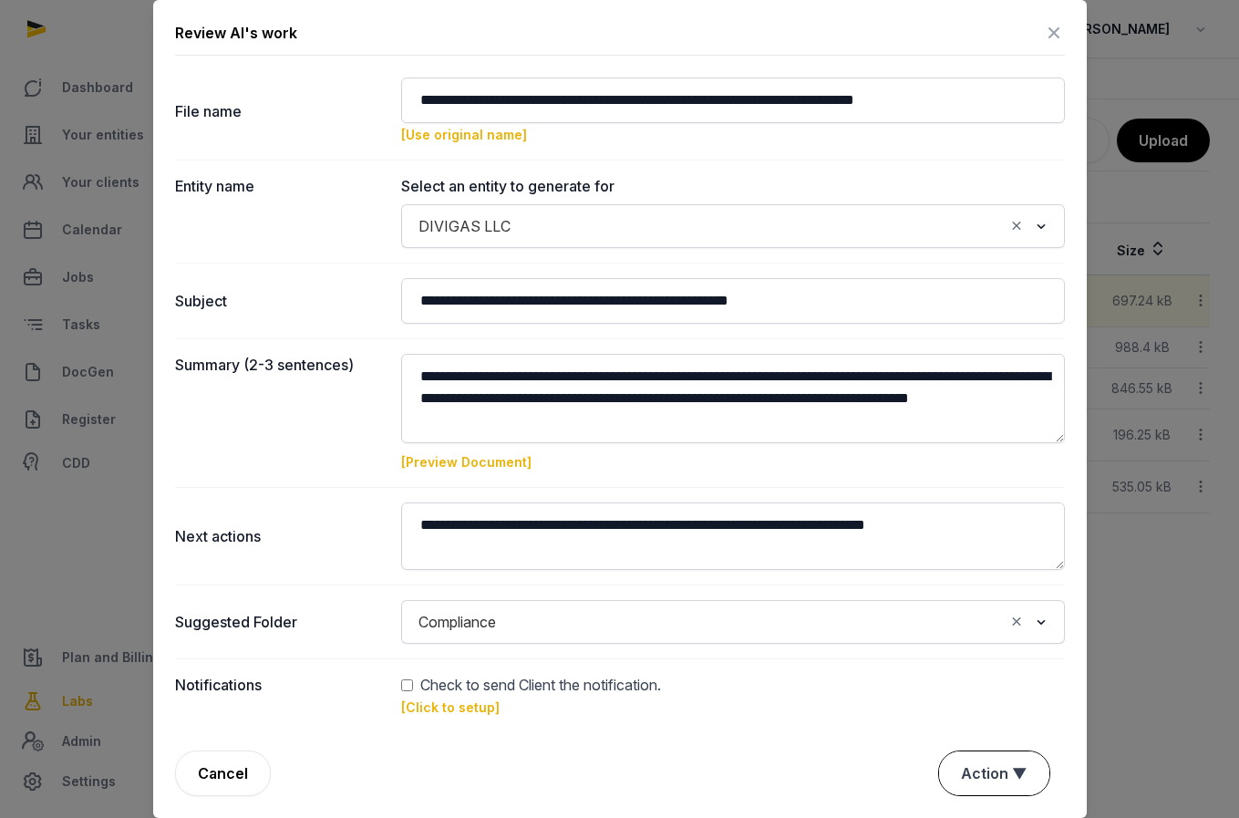
click at [995, 760] on button "Action ▼" at bounding box center [994, 773] width 110 height 44
click at [991, 673] on div "Approve" at bounding box center [992, 668] width 146 height 36
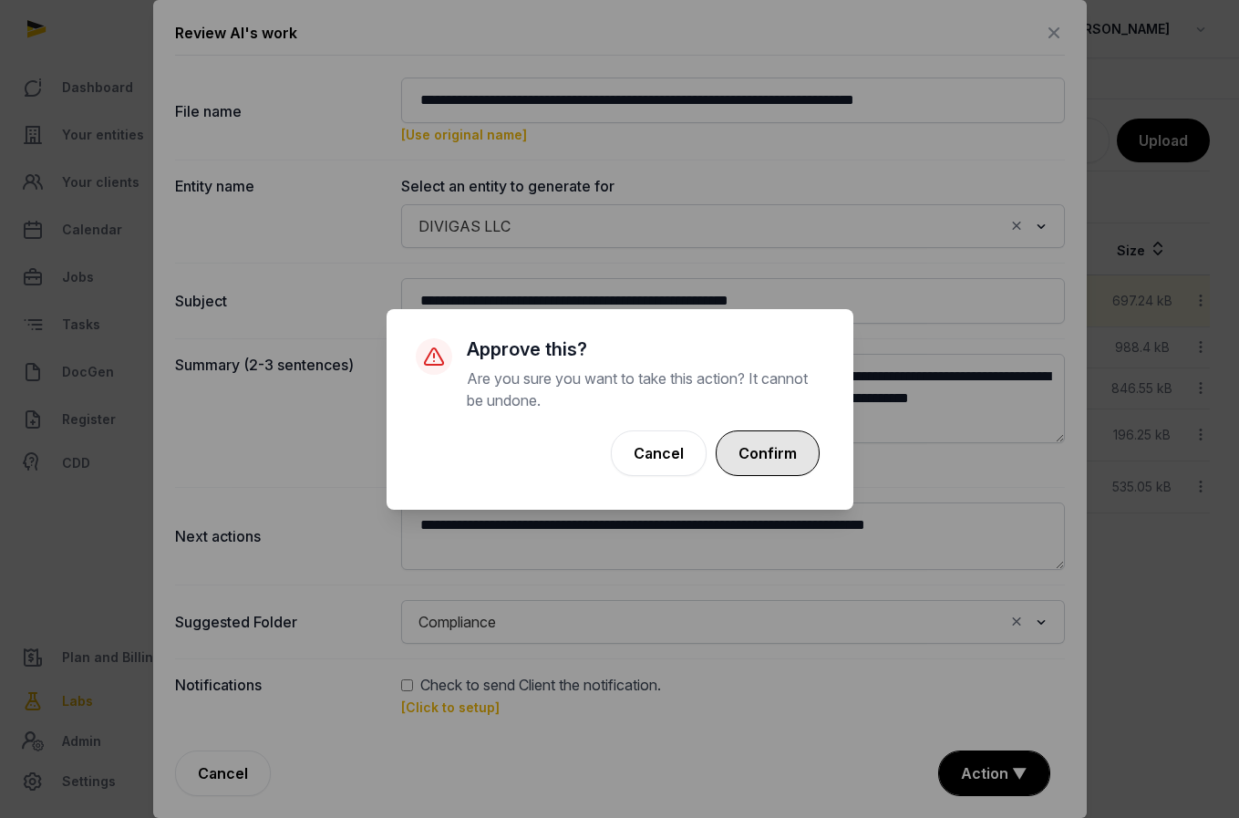
click at [788, 447] on button "Confirm" at bounding box center [768, 453] width 104 height 46
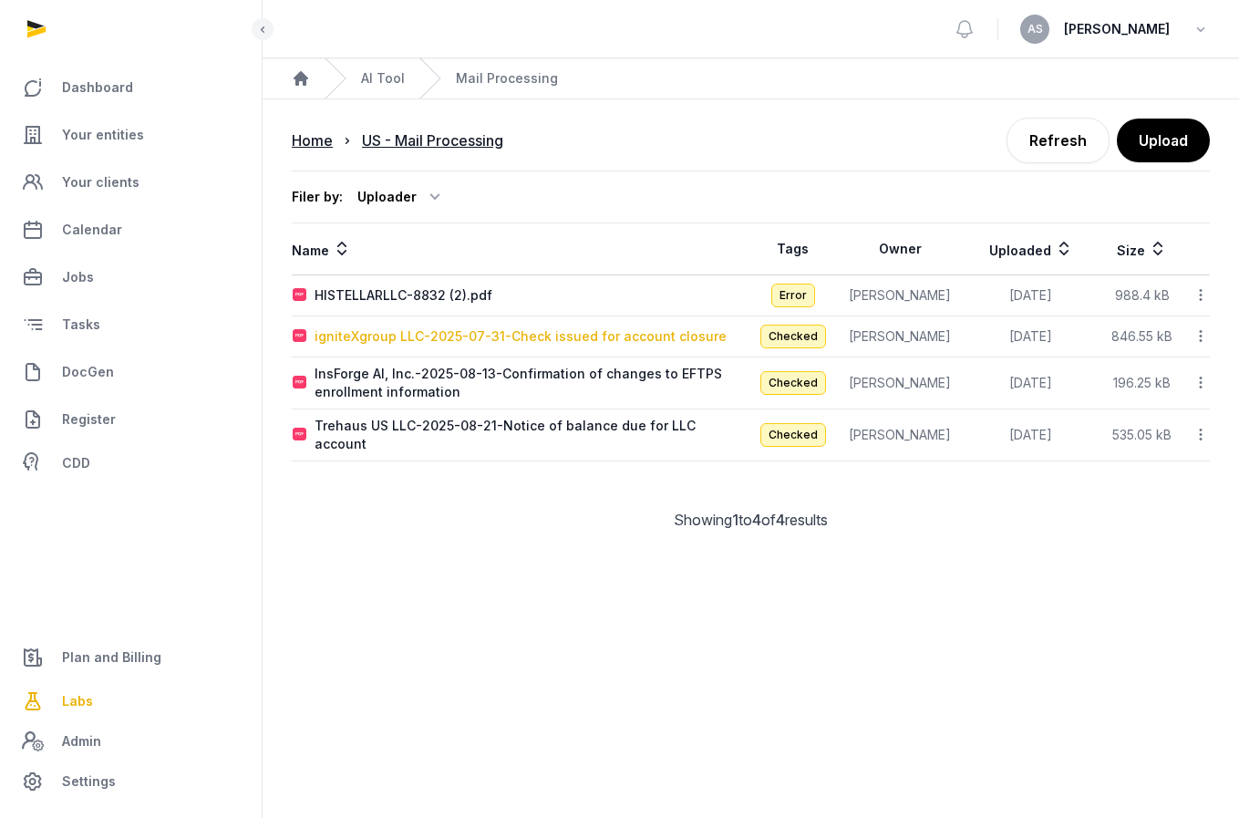
click at [492, 339] on div "igniteXgroup LLC-2025-07-31-Check issued for account closure" at bounding box center [521, 336] width 412 height 18
type input "**********"
type textarea "**********"
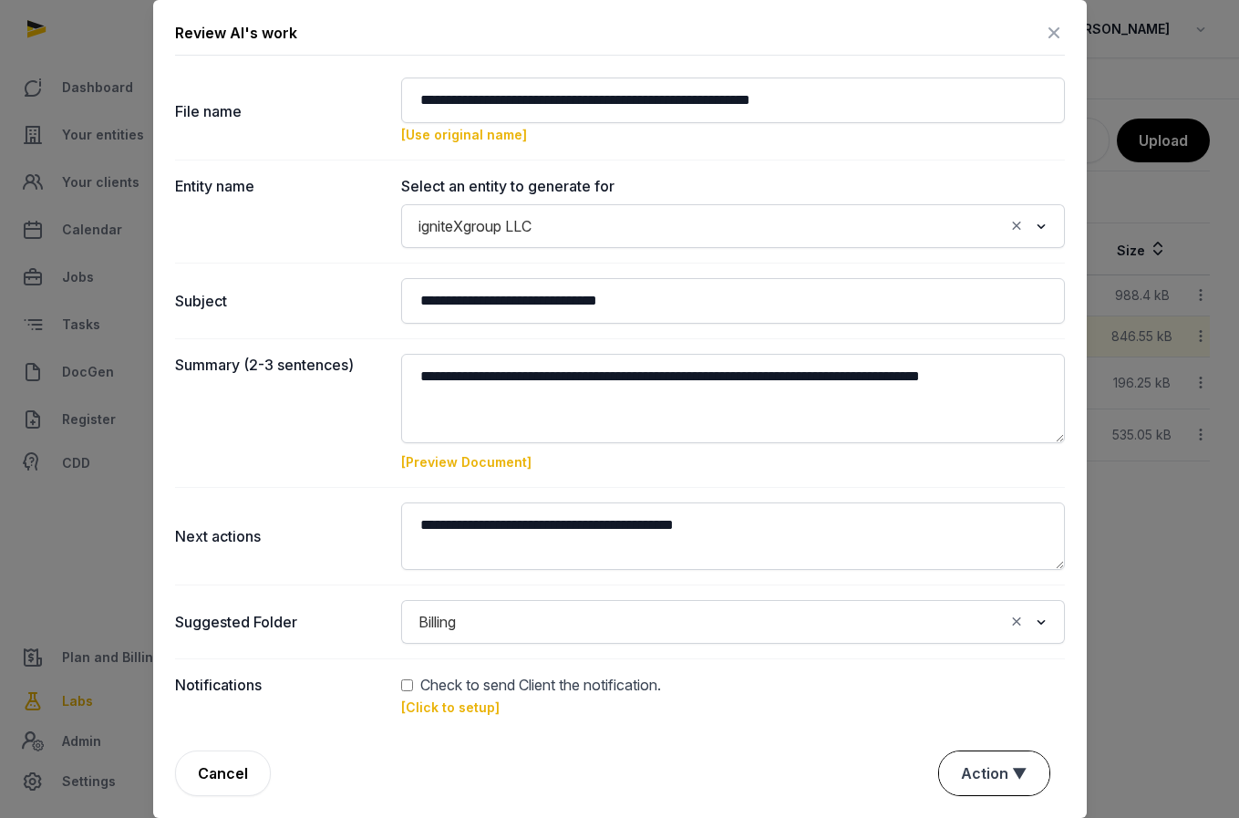
click at [988, 787] on button "Action ▼" at bounding box center [994, 773] width 110 height 44
click at [988, 661] on div "Approve" at bounding box center [992, 668] width 146 height 36
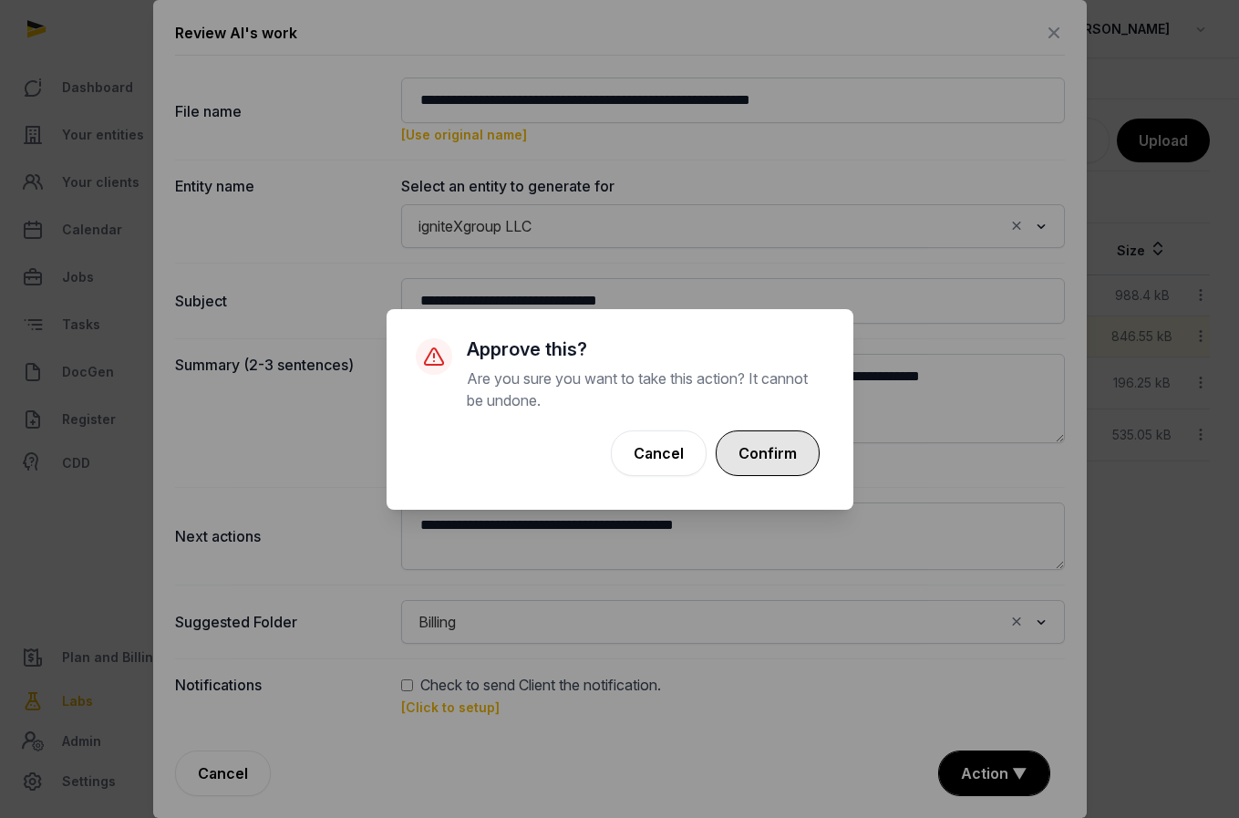
click at [781, 451] on button "Confirm" at bounding box center [768, 453] width 104 height 46
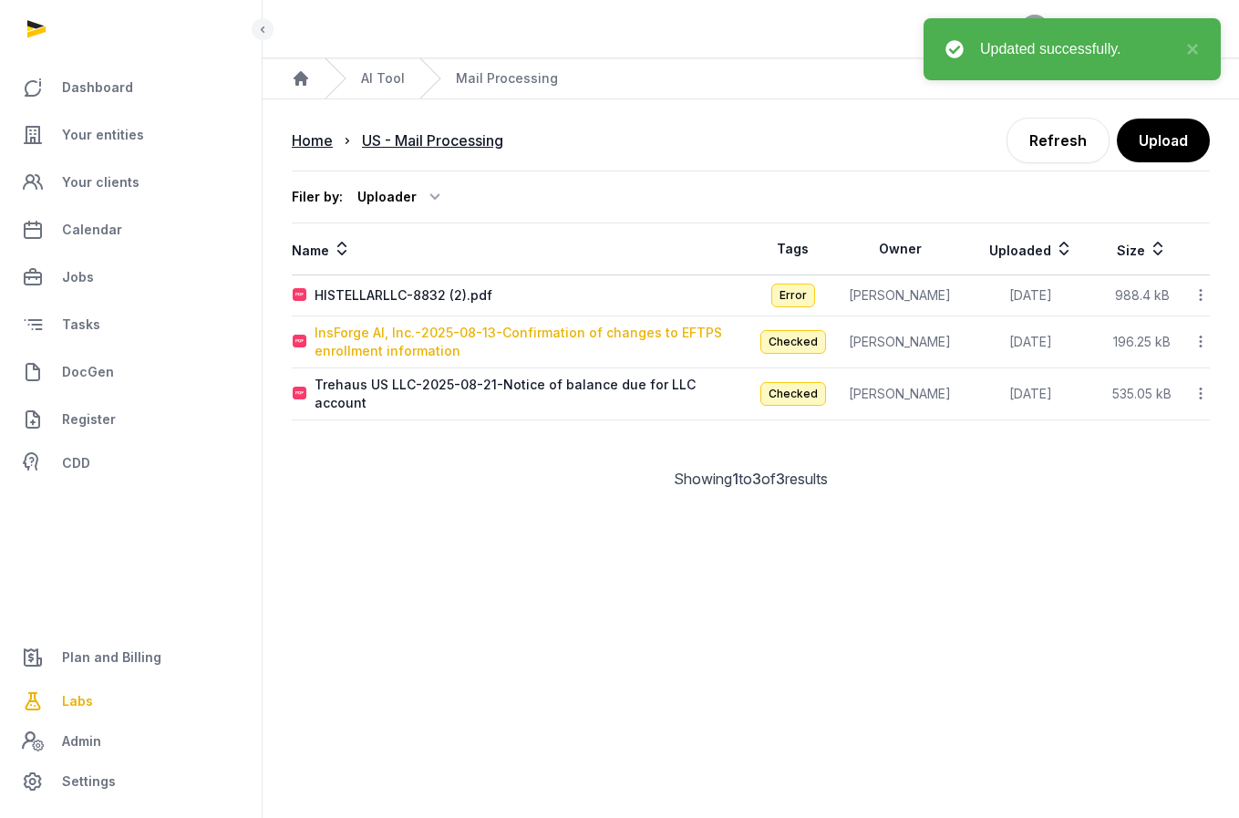
click at [621, 337] on div "InsForge AI, Inc.-2025-08-13-Confirmation of changes to EFTPS enrollment inform…" at bounding box center [533, 342] width 436 height 36
type input "**********"
type textarea "**********"
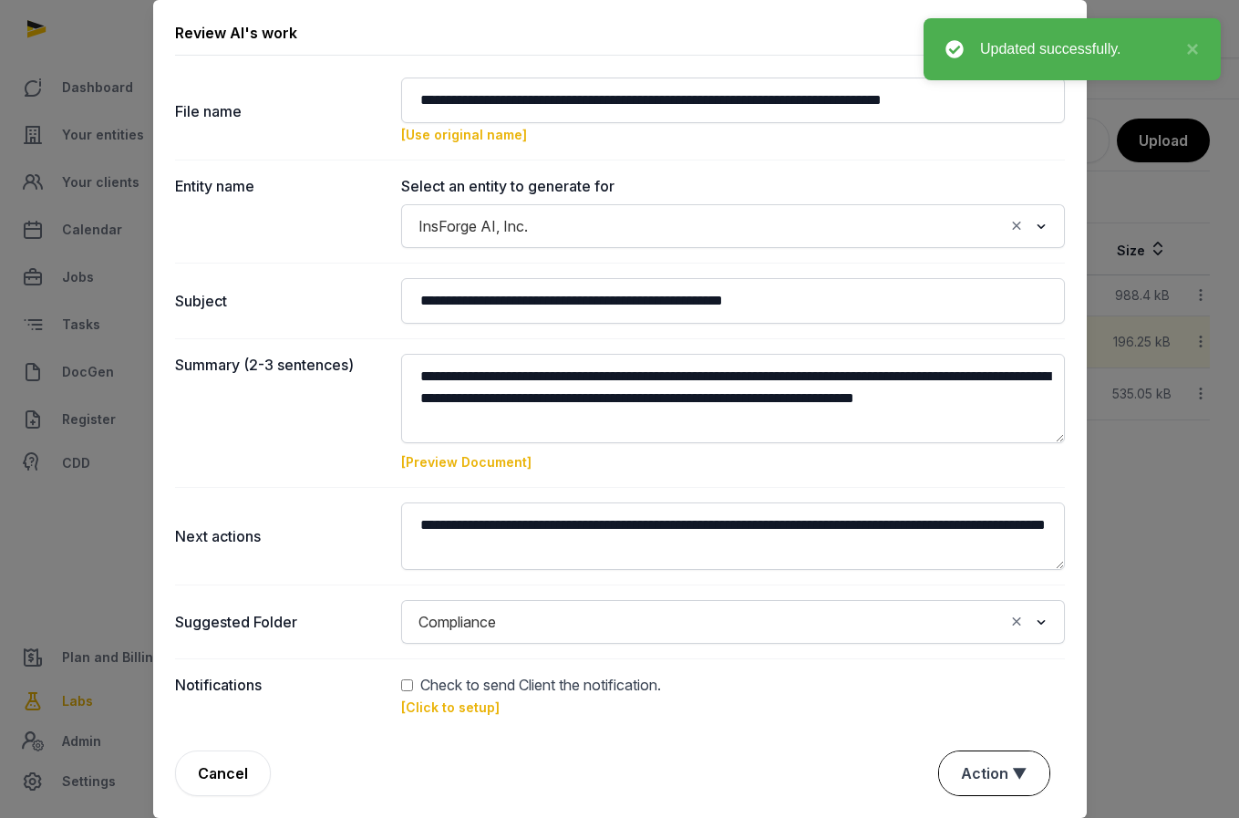
click at [986, 763] on button "Action ▼" at bounding box center [994, 773] width 110 height 44
click at [977, 674] on div "Approve" at bounding box center [992, 668] width 146 height 36
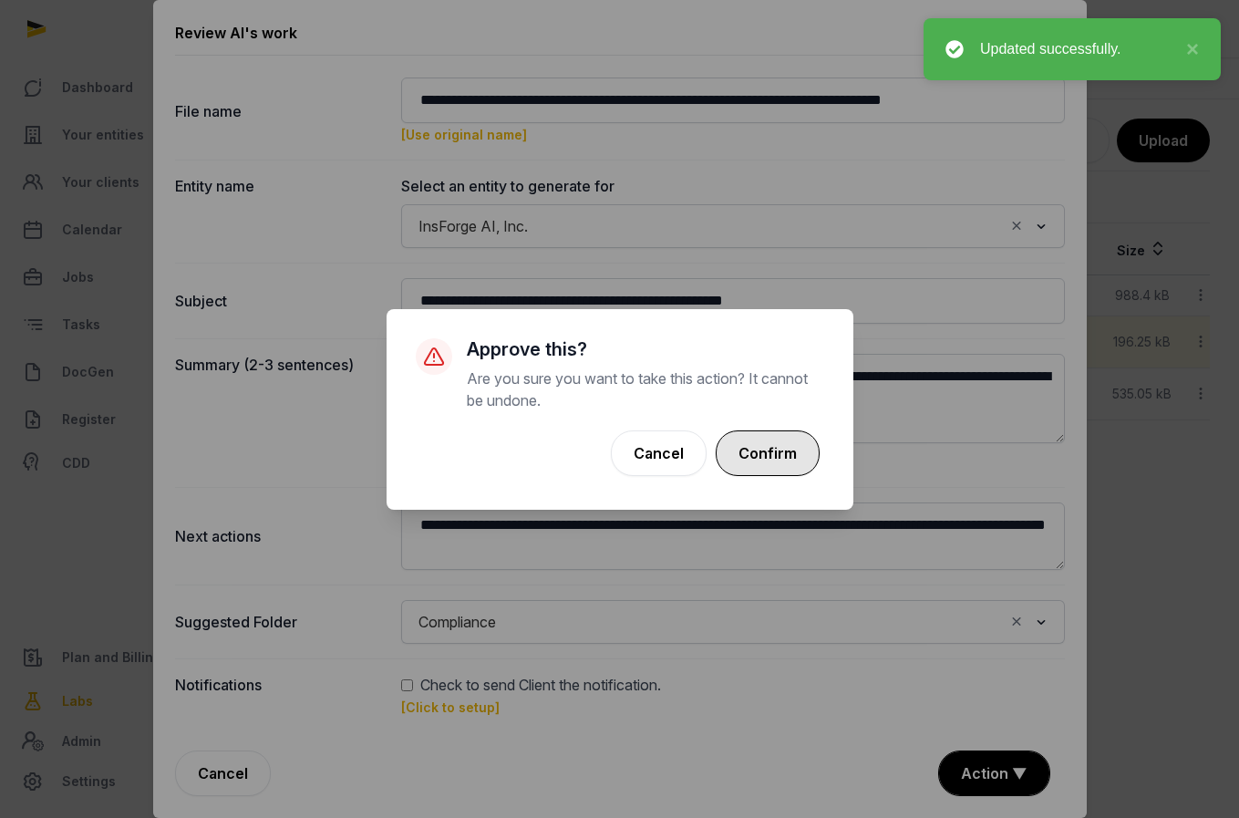
click at [792, 463] on button "Confirm" at bounding box center [768, 453] width 104 height 46
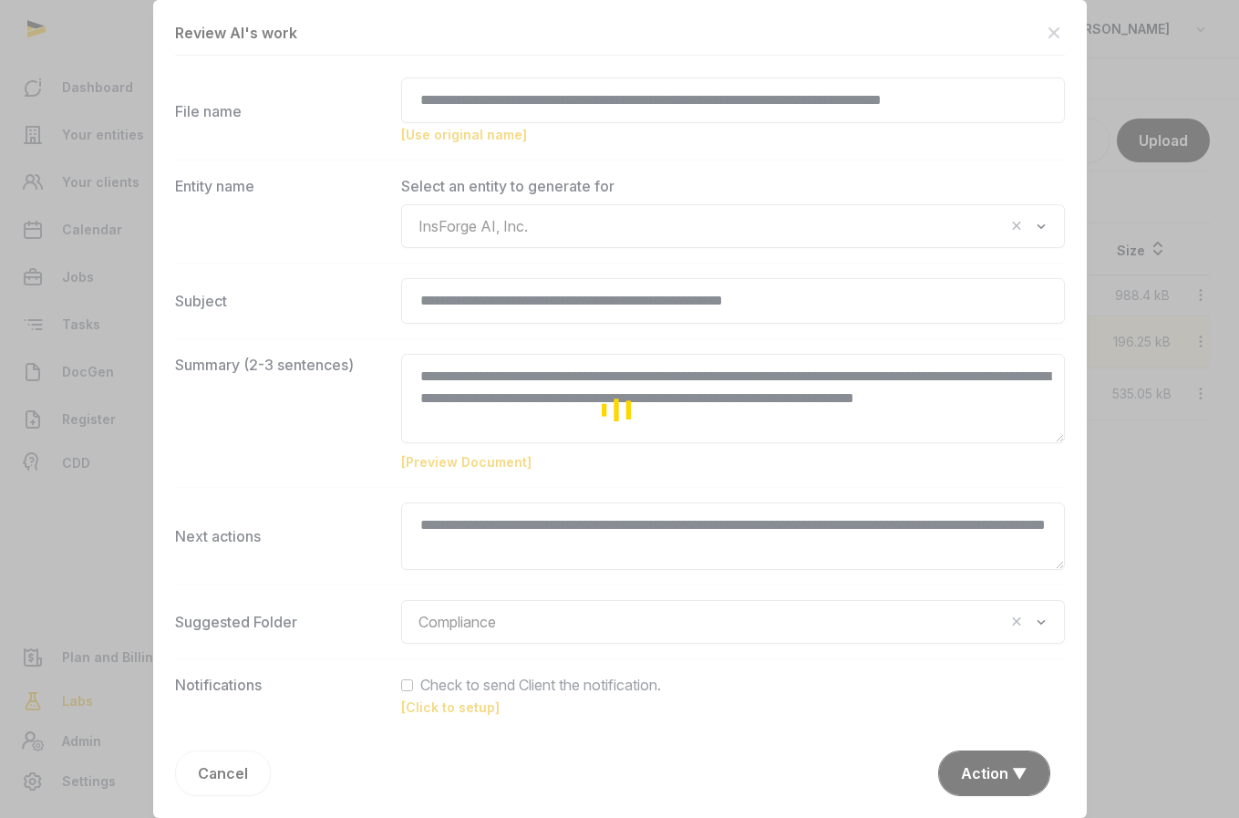
click at [792, 463] on div "Loading" at bounding box center [619, 409] width 1239 height 818
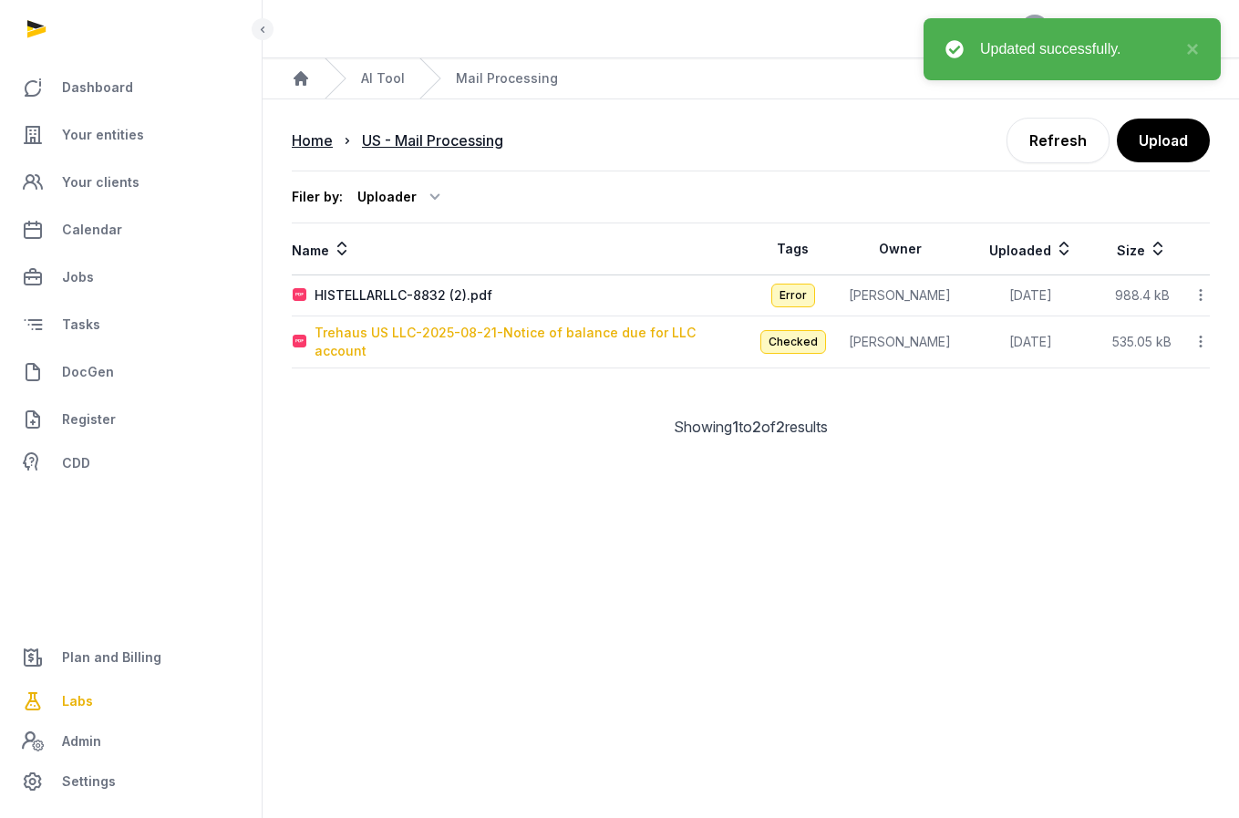
click at [524, 336] on div "Trehaus US LLC-2025-08-21-Notice of balance due for LLC account" at bounding box center [533, 342] width 436 height 36
type input "**********"
type textarea "**********"
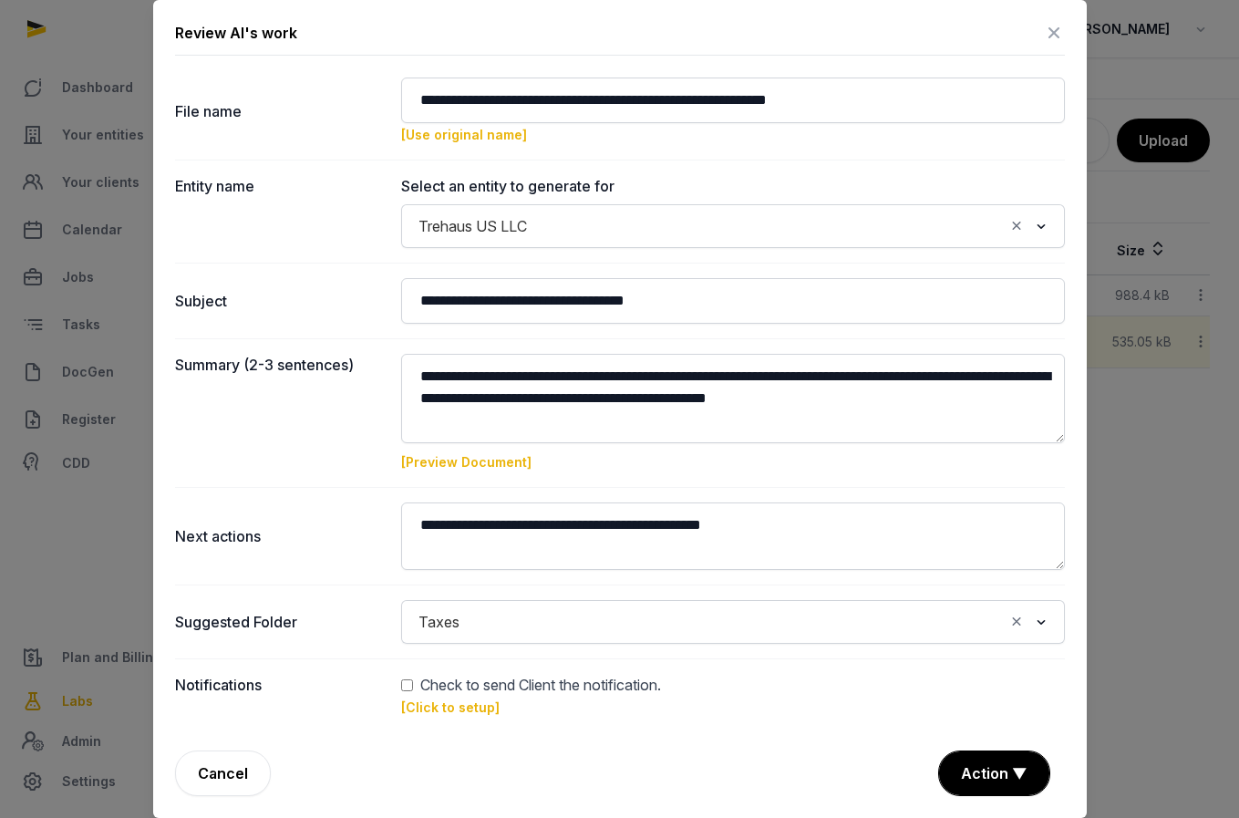
click at [975, 728] on div "Notifications Check to send Client the notification. [Click to setup]" at bounding box center [620, 695] width 890 height 74
click at [973, 760] on button "Action ▼" at bounding box center [994, 773] width 110 height 44
click at [967, 673] on div "Approve" at bounding box center [992, 668] width 146 height 36
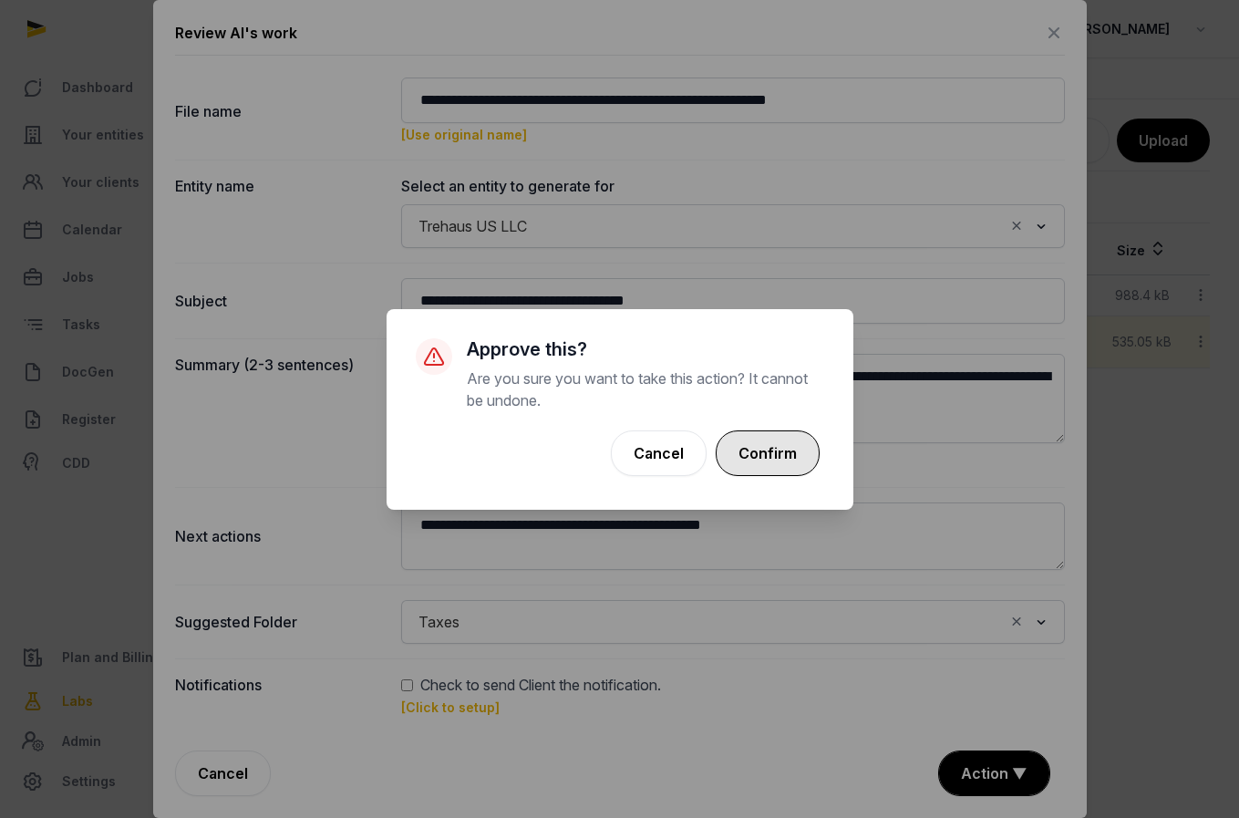
click at [754, 439] on button "Confirm" at bounding box center [768, 453] width 104 height 46
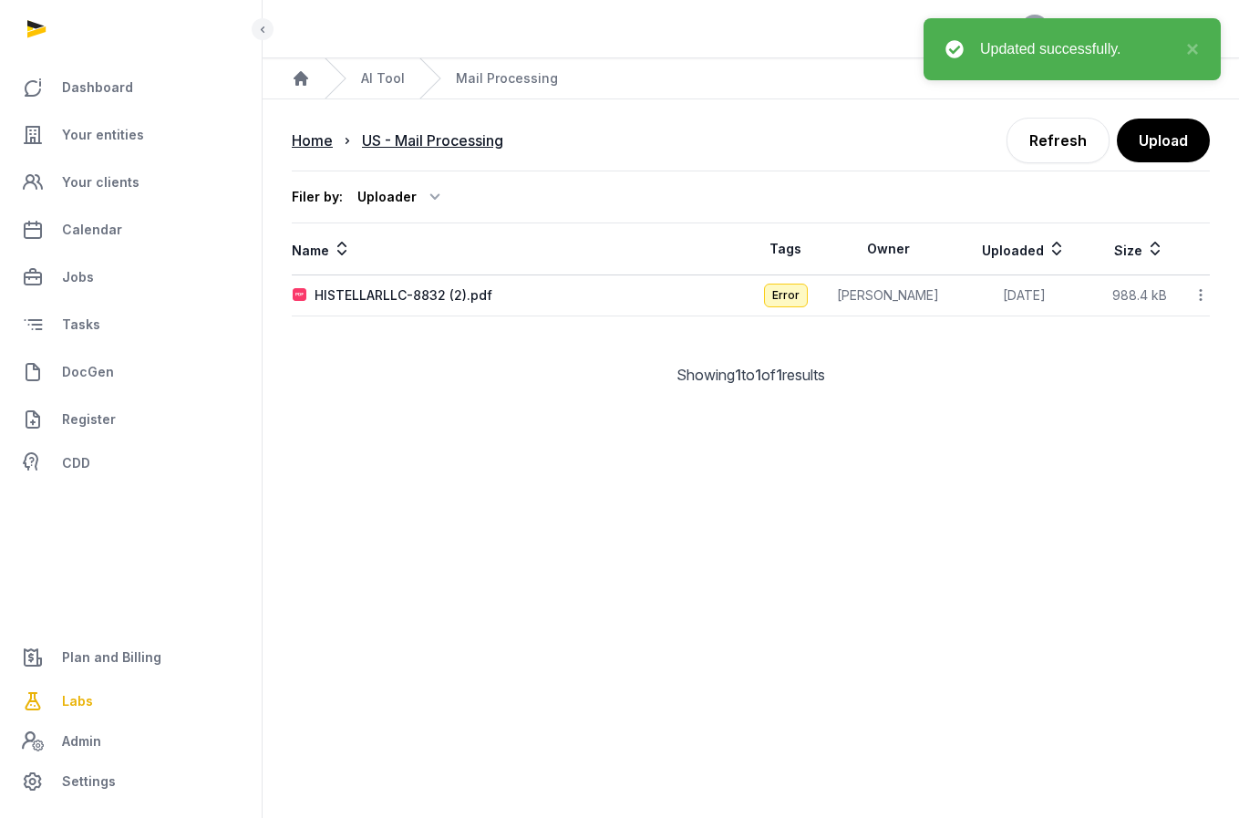
click at [406, 277] on td "HISTELLARLLC-8832 (2).pdf" at bounding box center [522, 295] width 460 height 41
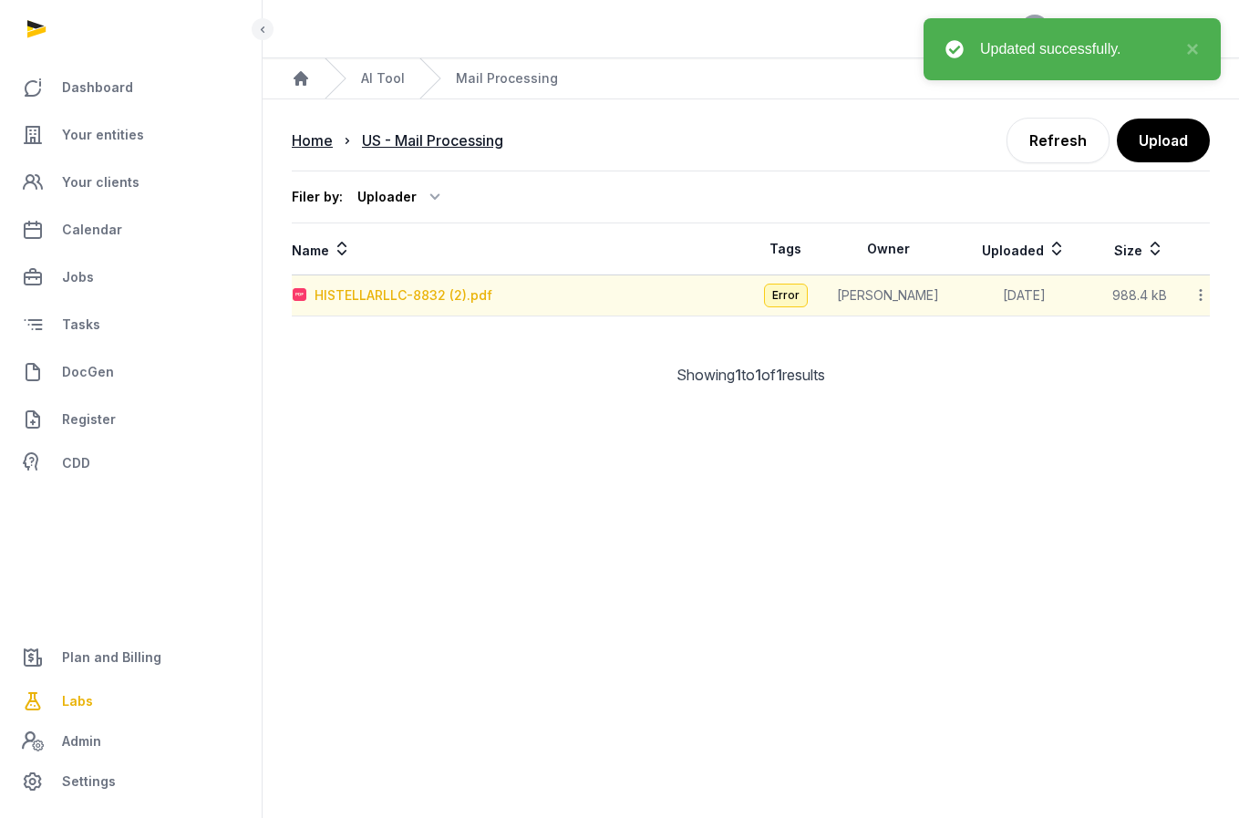
click at [406, 290] on div "HISTELLARLLC-8832 (2).pdf" at bounding box center [404, 295] width 178 height 18
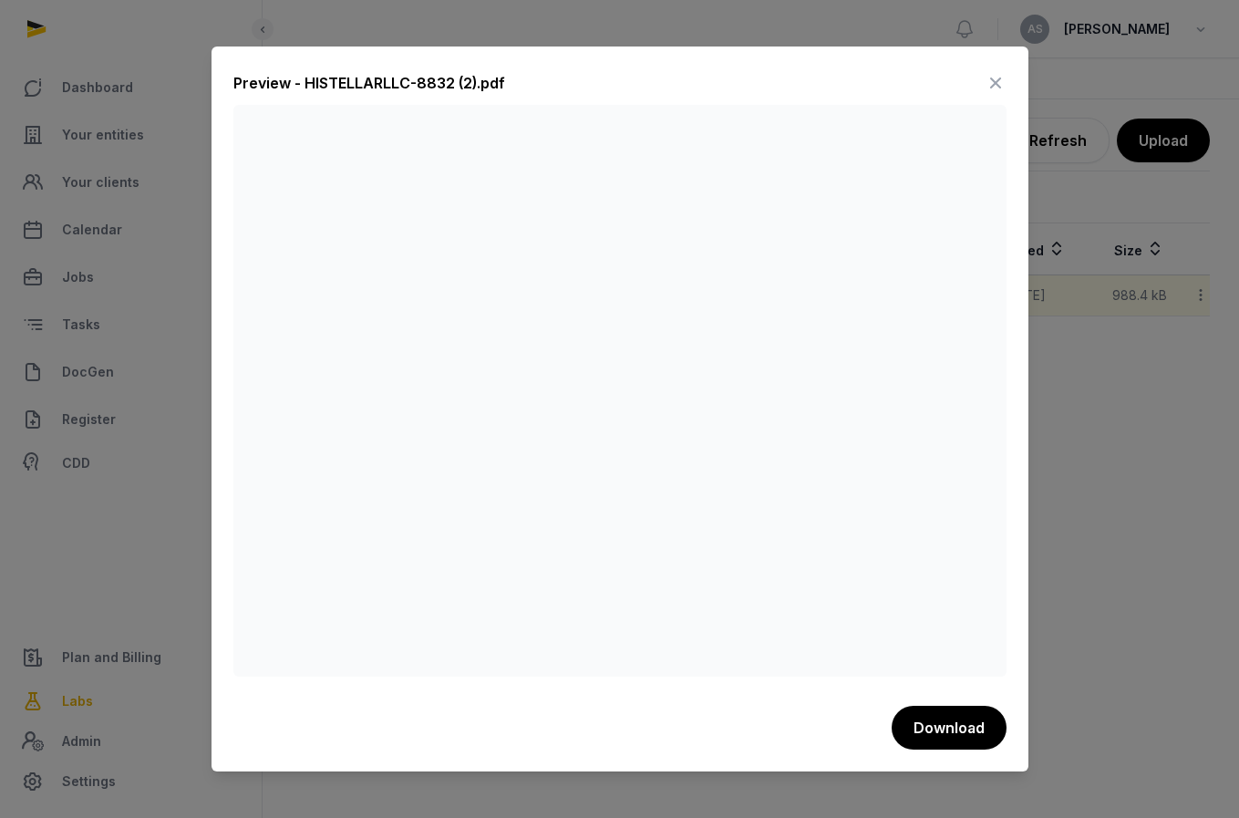
click at [986, 89] on icon at bounding box center [996, 82] width 22 height 29
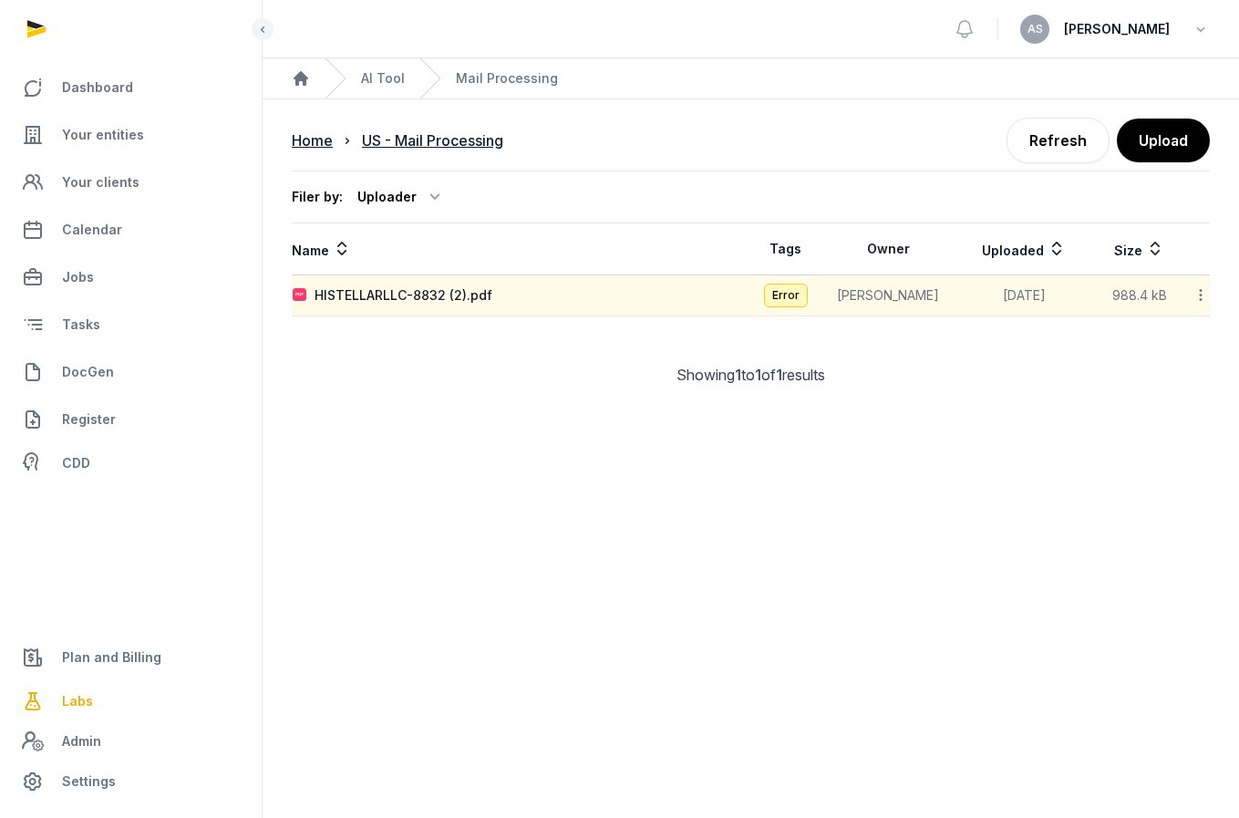
click at [986, 89] on ol "Home AI Tool Mail Processing" at bounding box center [751, 78] width 977 height 40
click at [1196, 301] on icon at bounding box center [1201, 294] width 16 height 19
click at [1177, 341] on div "Reanalyze" at bounding box center [1136, 342] width 146 height 33
click at [132, 136] on span "Your entities" at bounding box center [103, 135] width 82 height 22
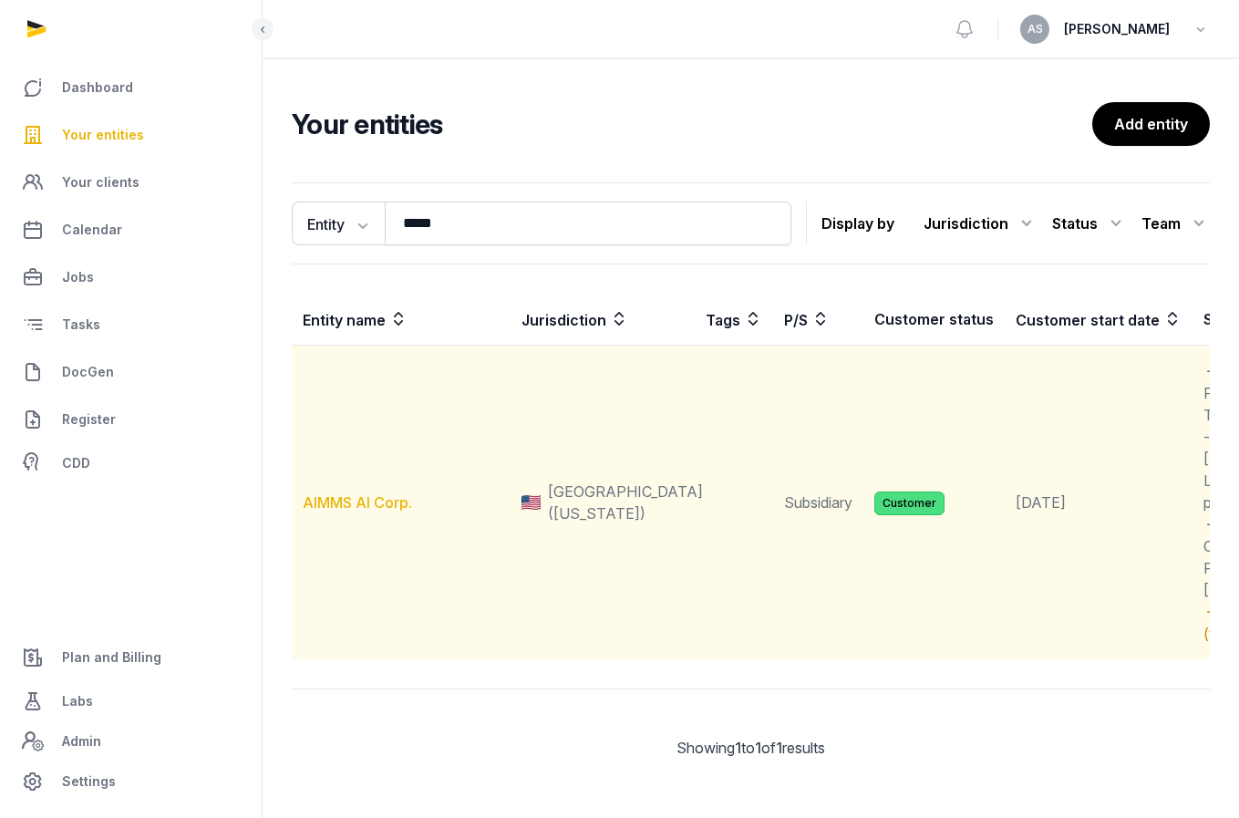
click at [396, 512] on link "AIMMS AI Corp." at bounding box center [357, 502] width 109 height 18
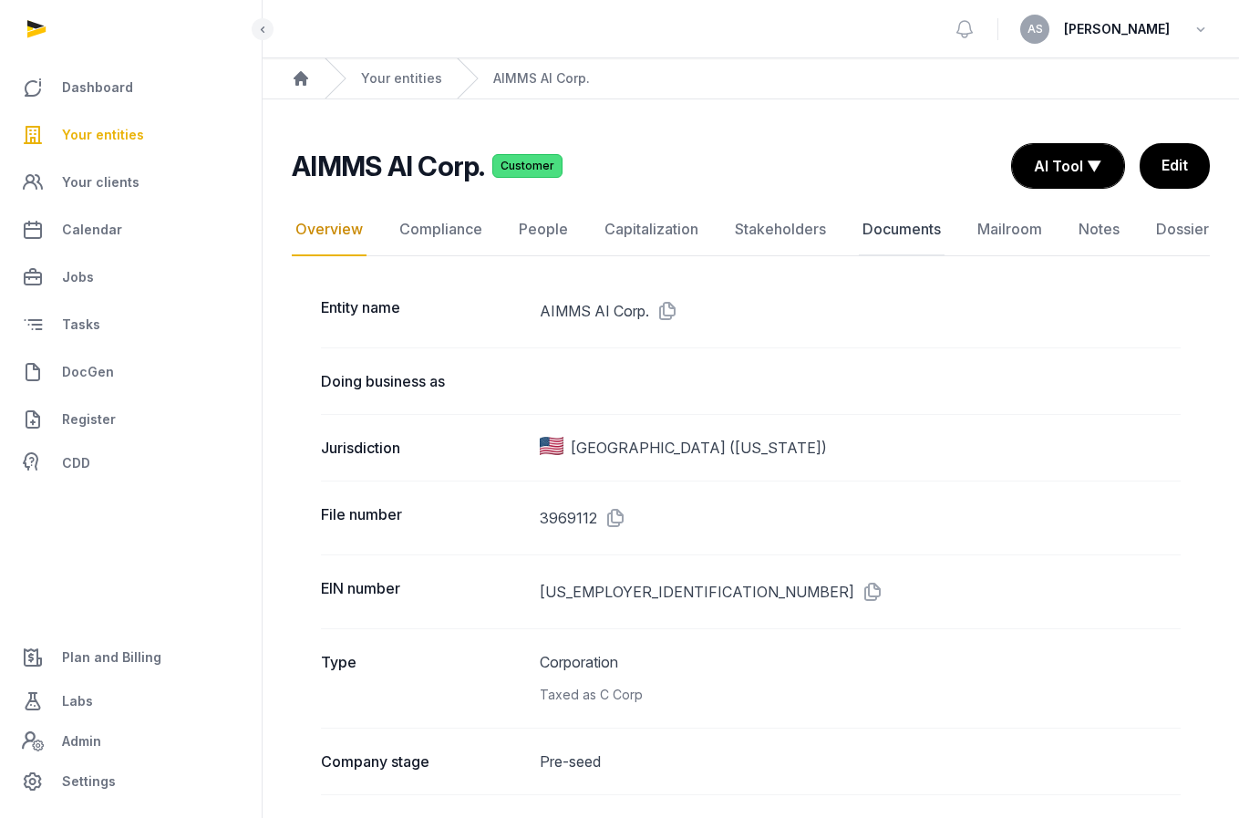
click at [884, 221] on link "Documents" at bounding box center [902, 229] width 86 height 53
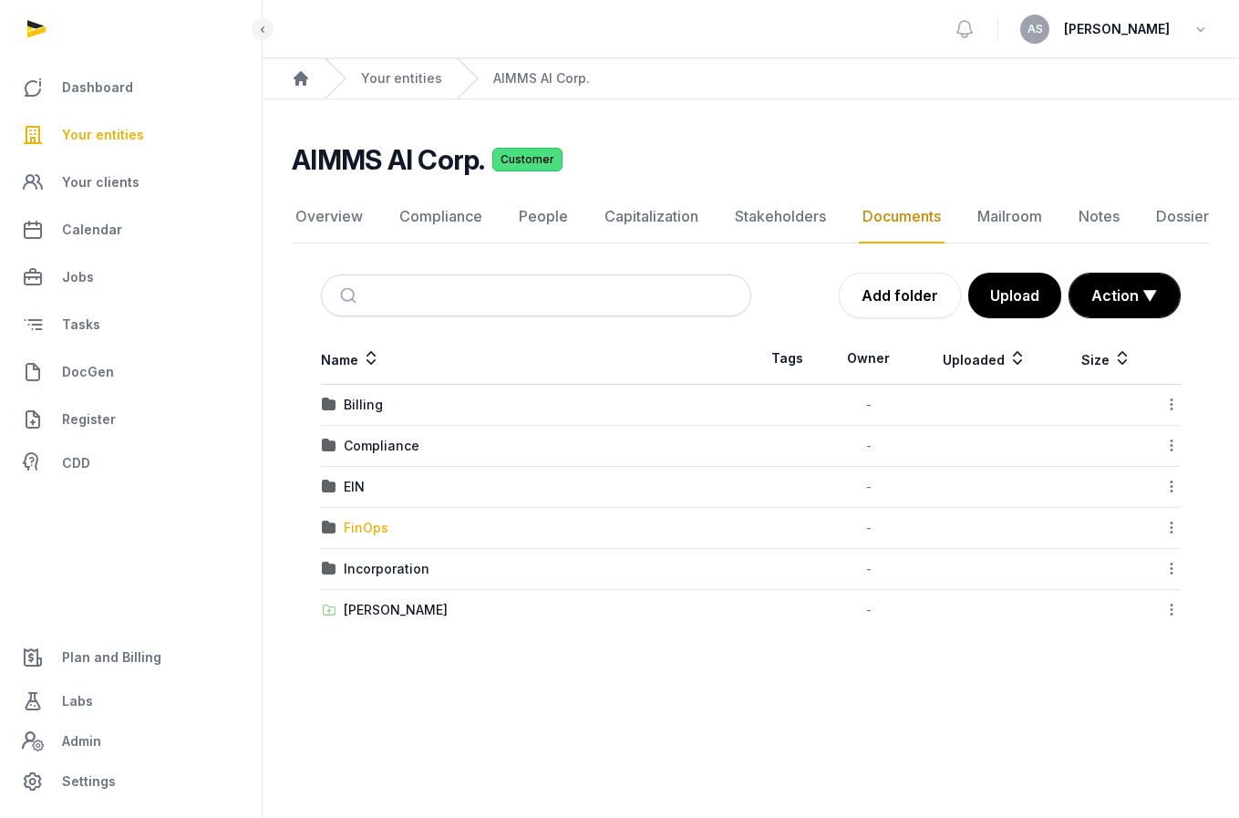
click at [361, 530] on div "FinOps" at bounding box center [366, 528] width 45 height 18
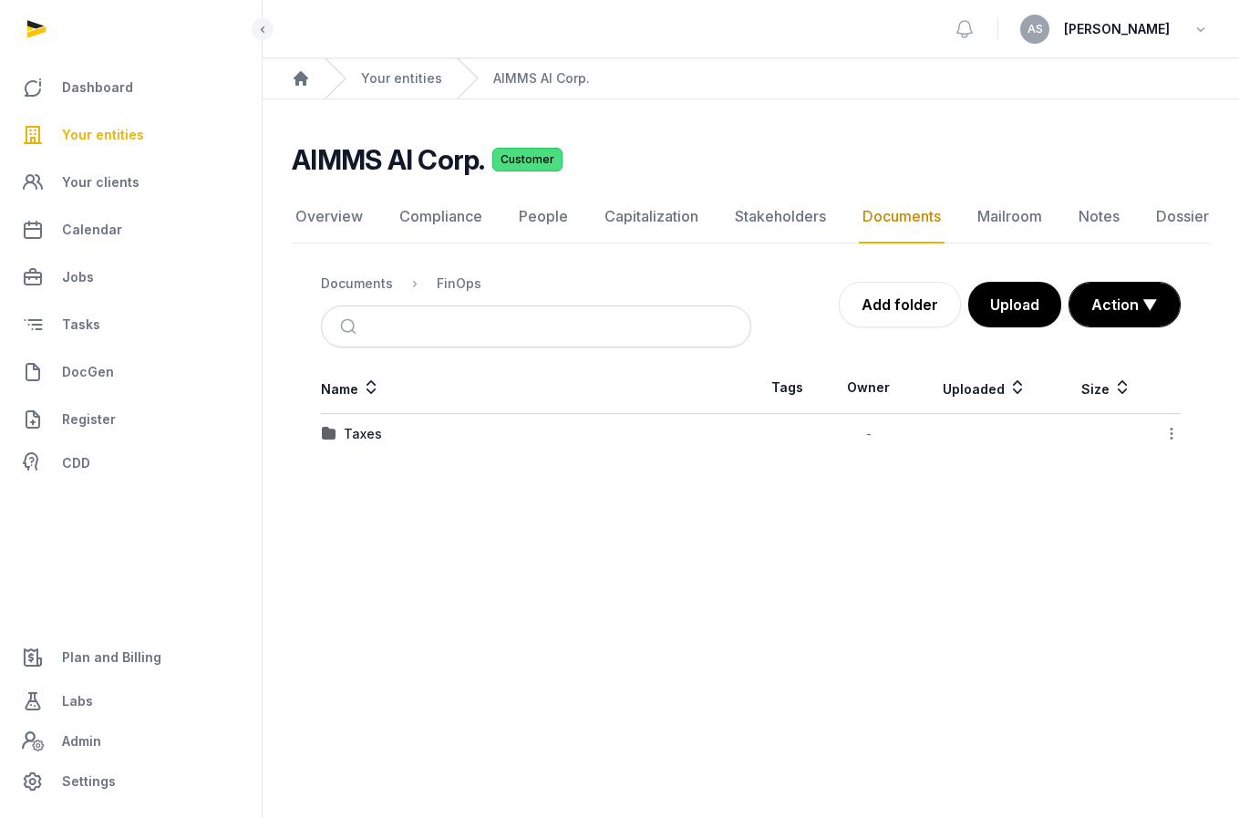
click at [355, 447] on td "Taxes" at bounding box center [536, 434] width 430 height 41
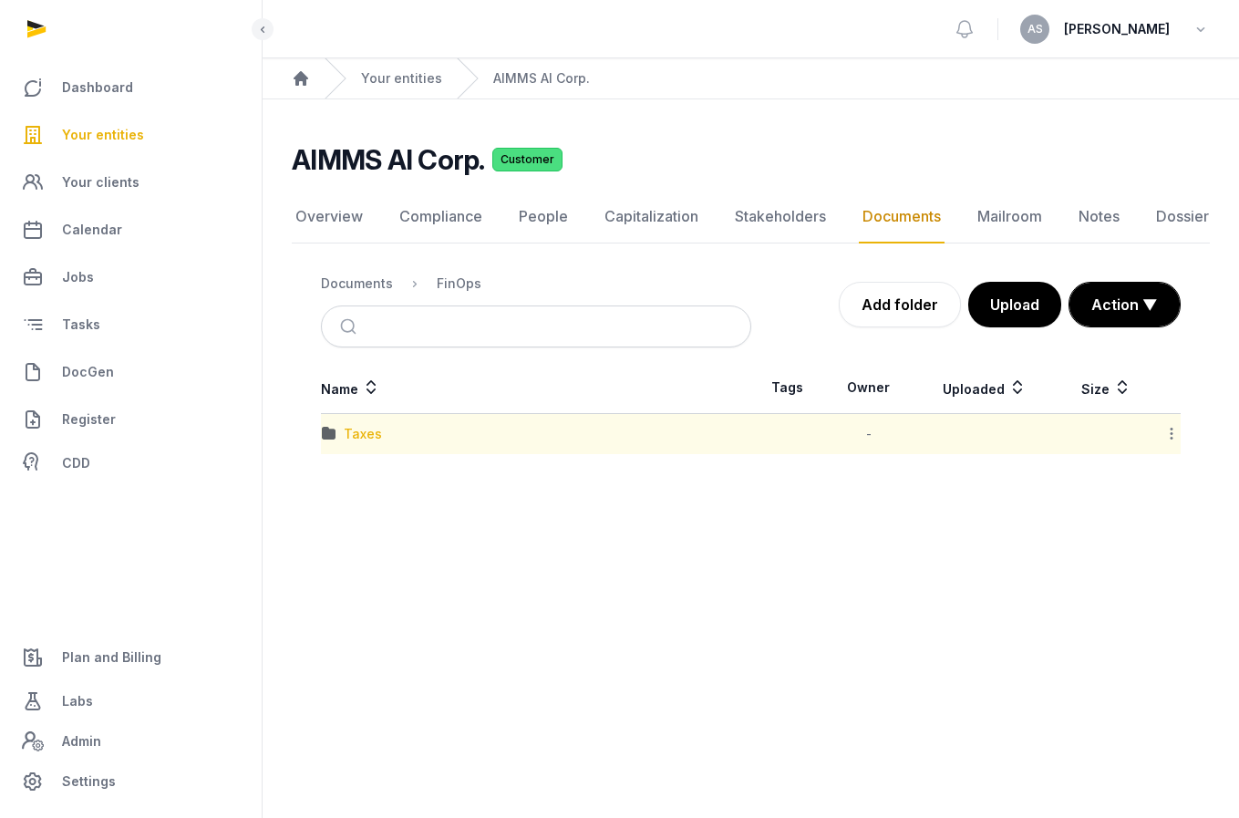
click at [357, 431] on div "Taxes" at bounding box center [363, 434] width 38 height 18
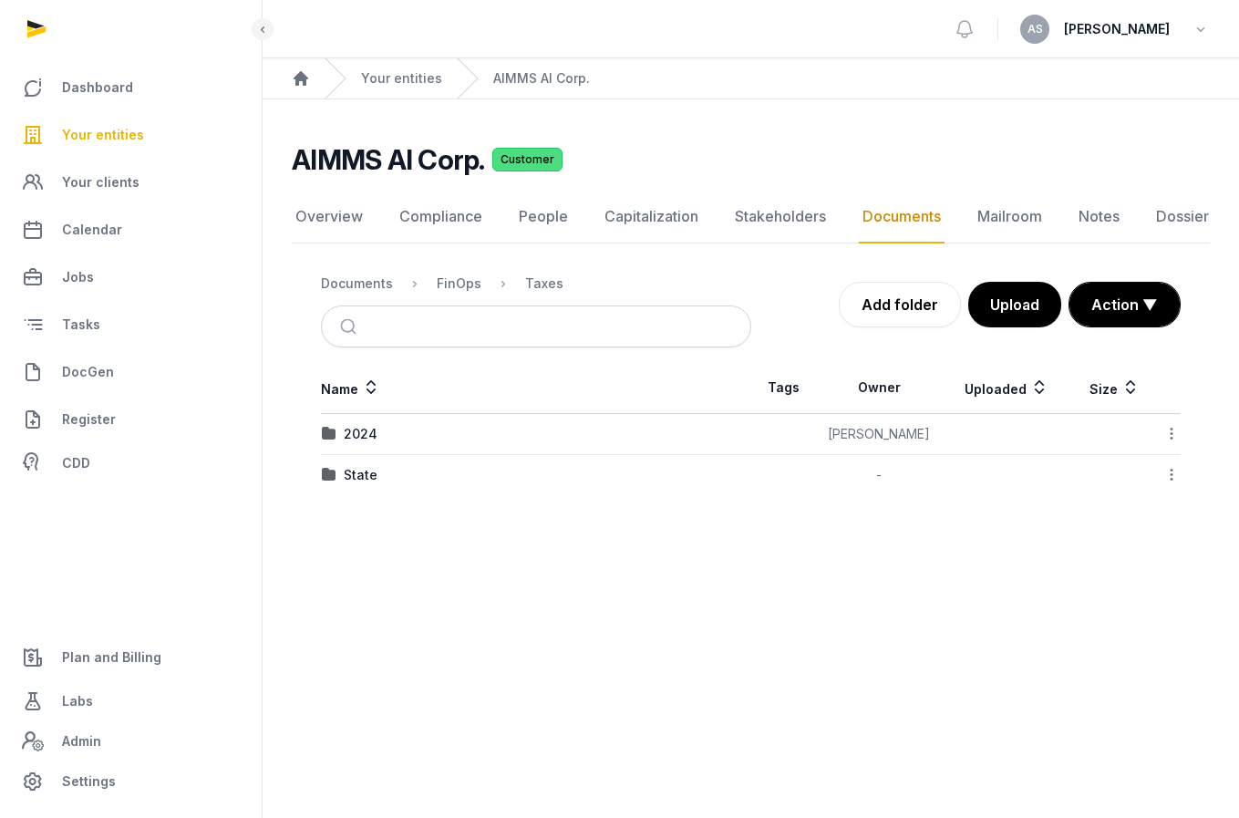
click at [370, 414] on td "2024" at bounding box center [536, 434] width 430 height 41
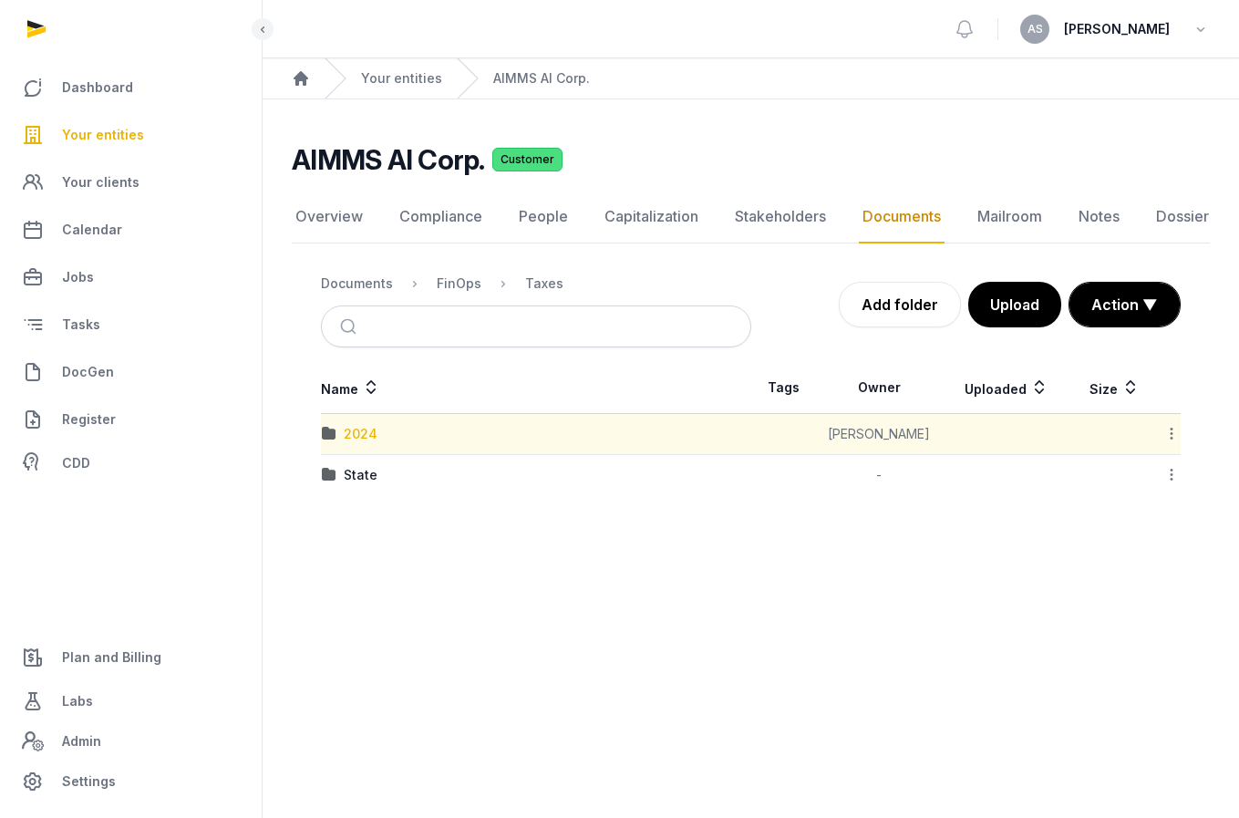
click at [368, 433] on div "2024" at bounding box center [361, 434] width 34 height 18
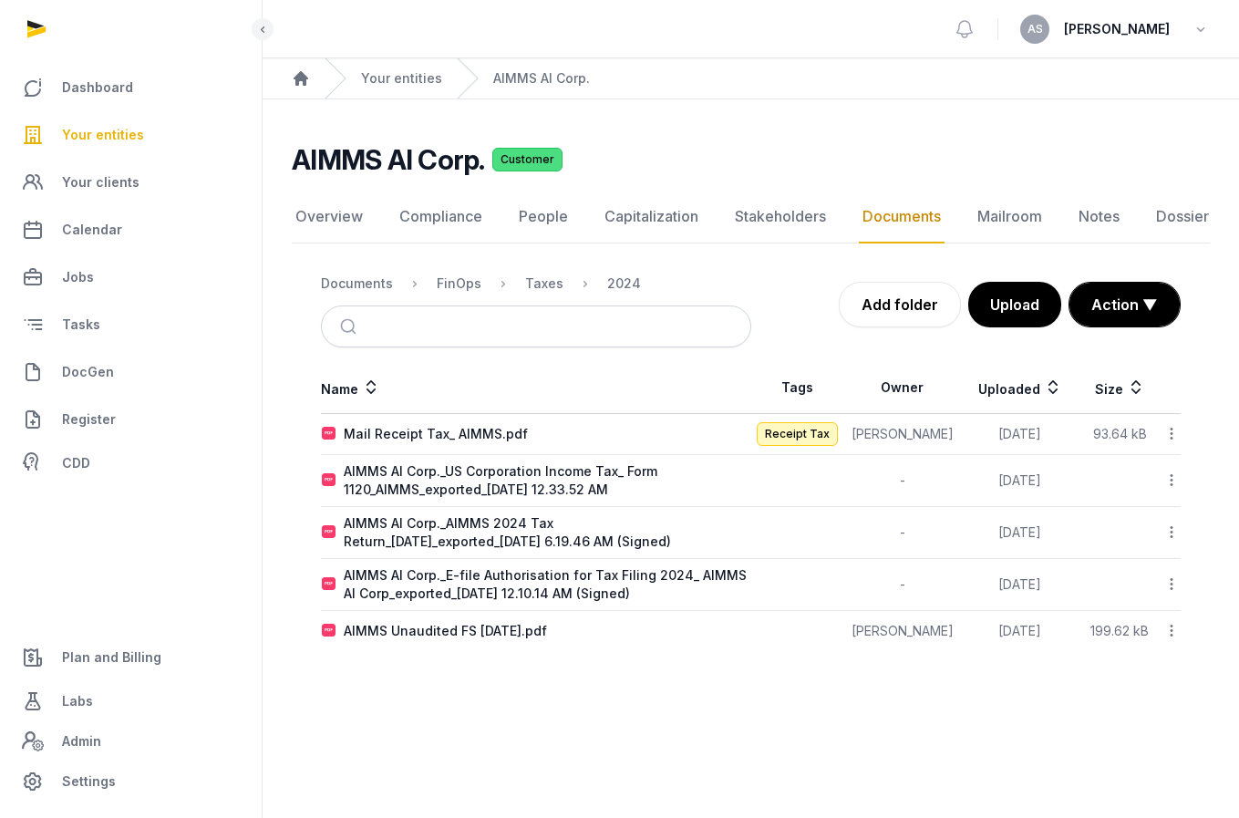
click at [520, 286] on div "Taxes" at bounding box center [529, 284] width 67 height 22
click at [525, 285] on div "Taxes" at bounding box center [544, 283] width 38 height 18
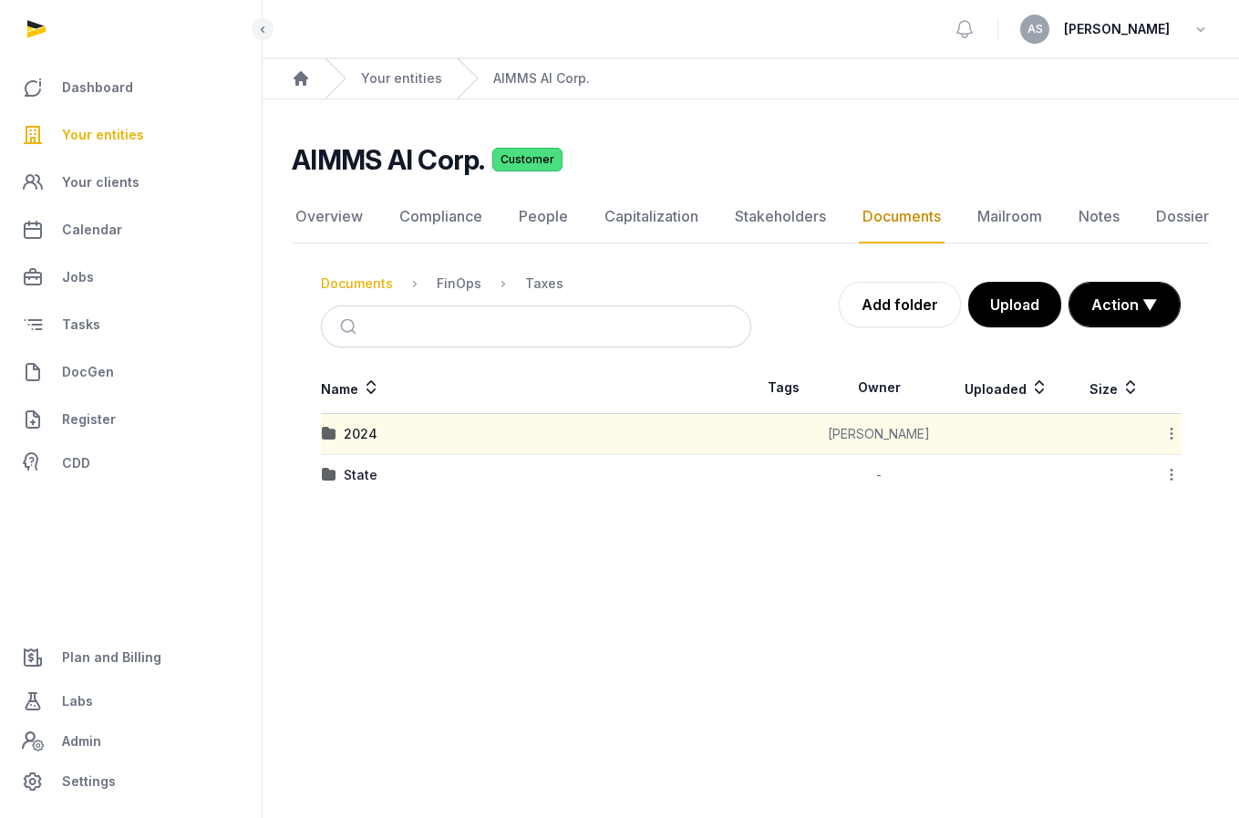
click at [367, 284] on div "Documents" at bounding box center [357, 283] width 72 height 18
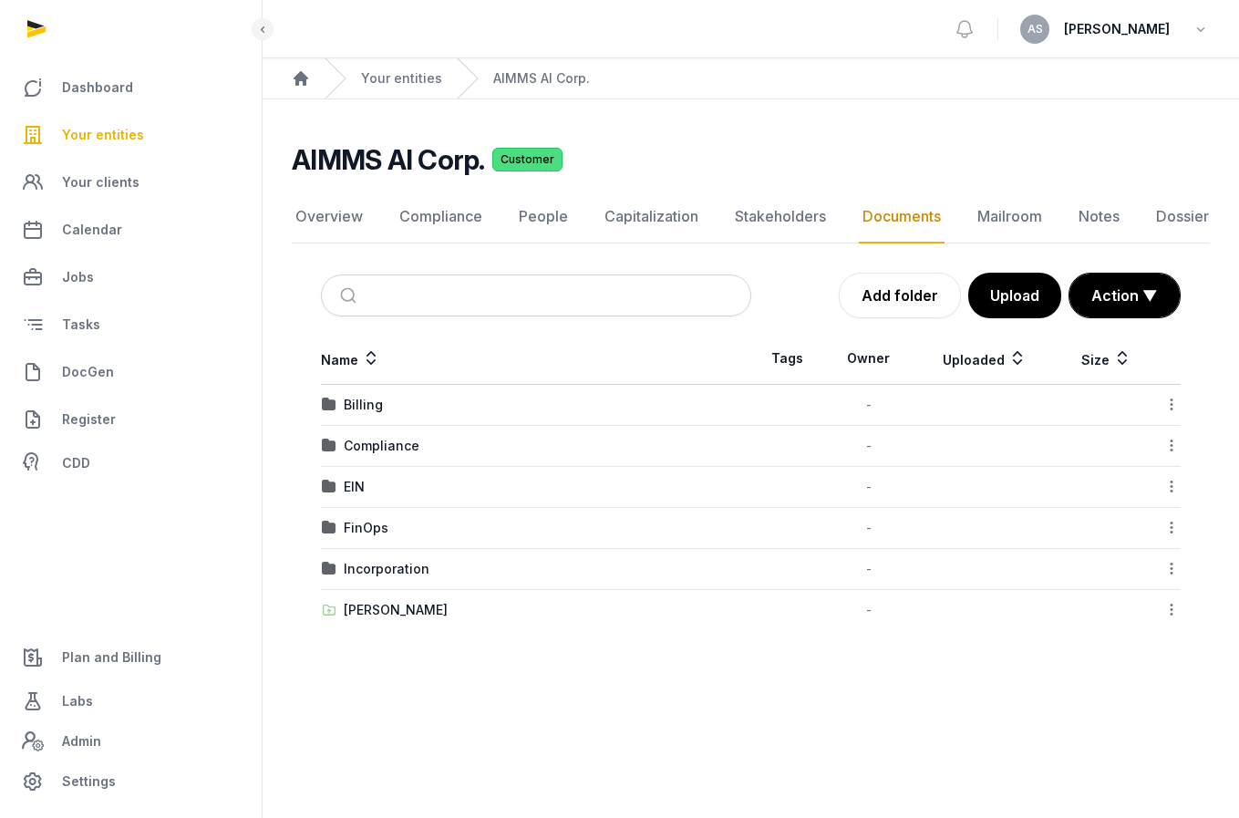
click at [364, 462] on td "Compliance" at bounding box center [536, 446] width 430 height 41
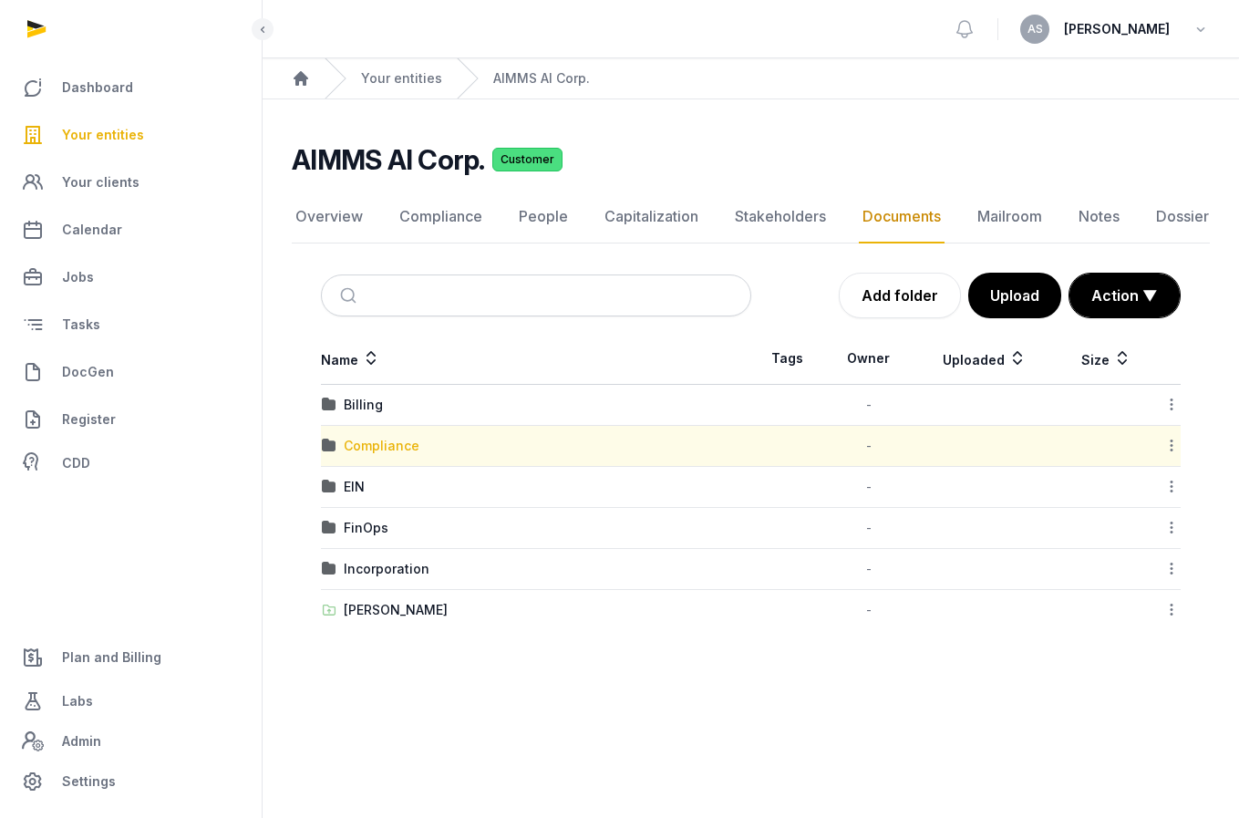
click at [361, 439] on div "Compliance" at bounding box center [382, 446] width 76 height 18
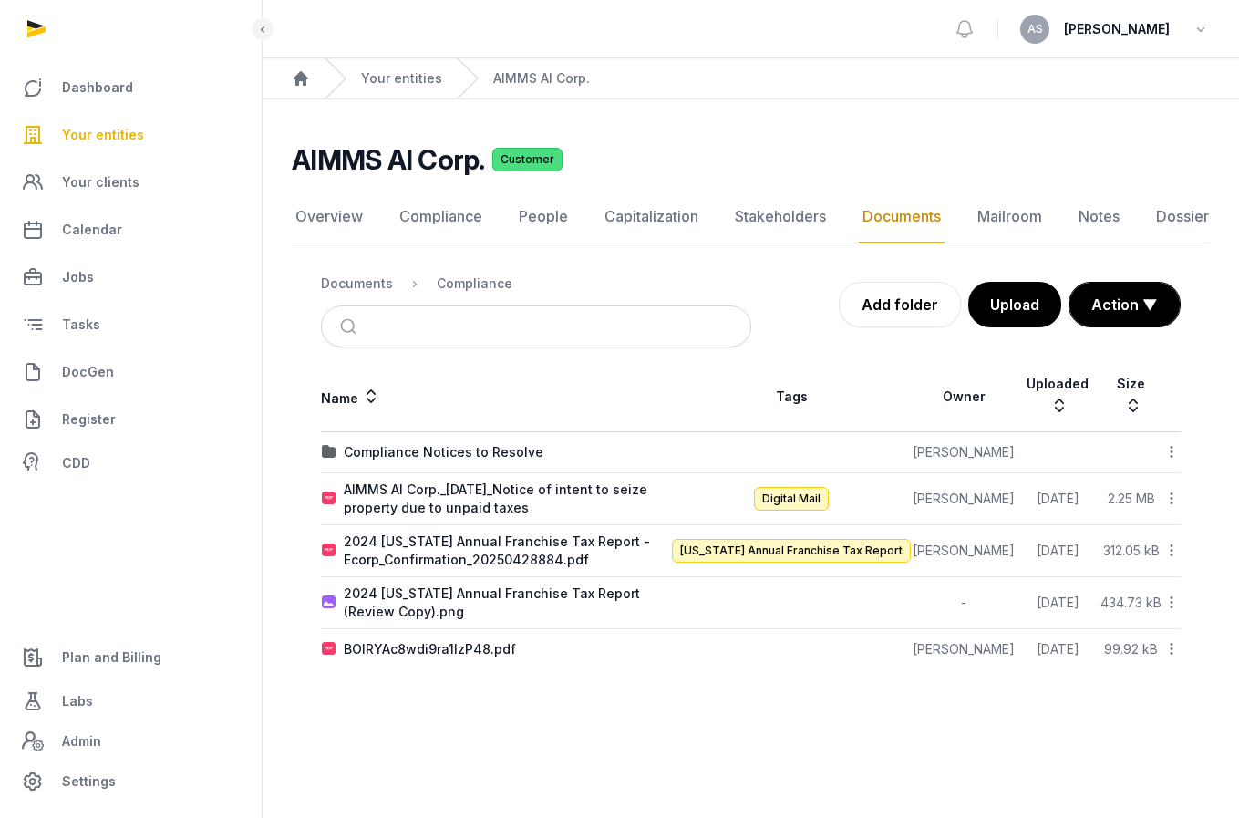
click at [1179, 491] on icon at bounding box center [1172, 498] width 16 height 19
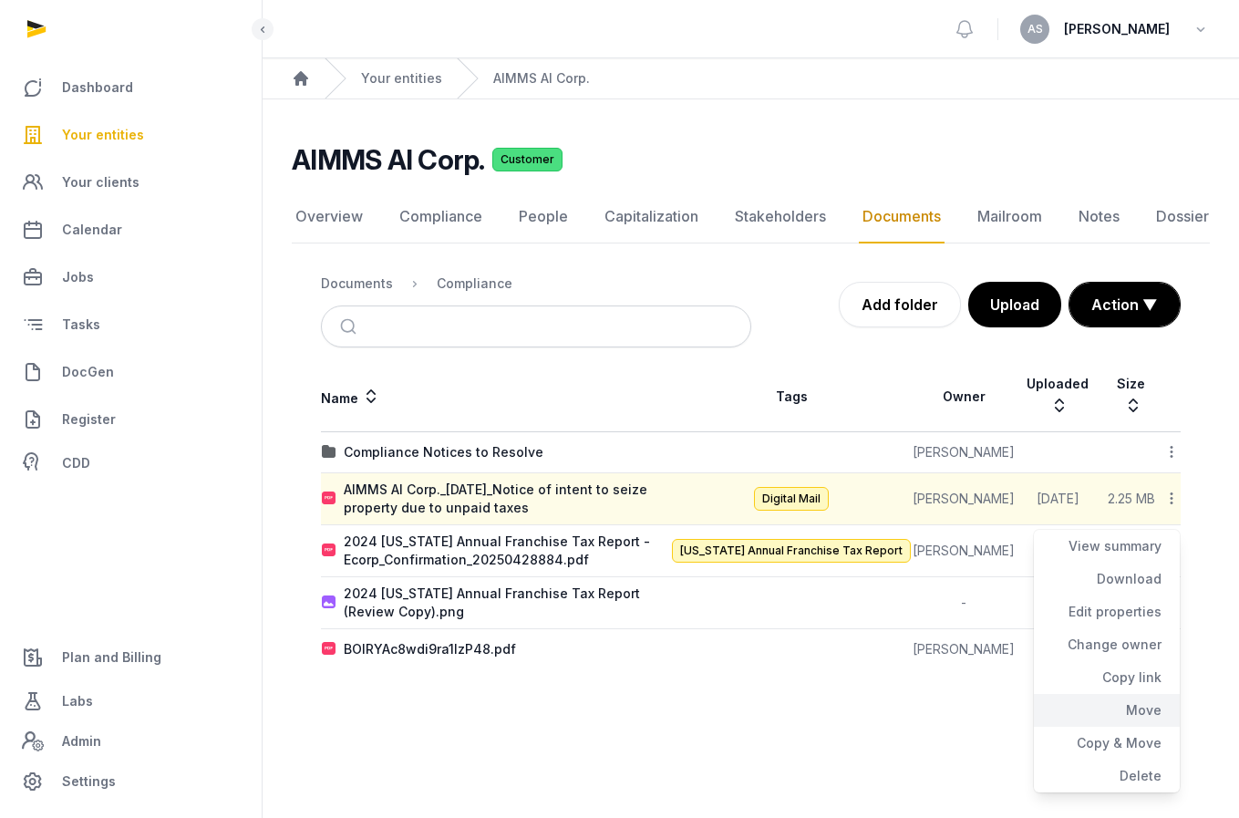
click at [1135, 703] on div "Move" at bounding box center [1107, 710] width 146 height 33
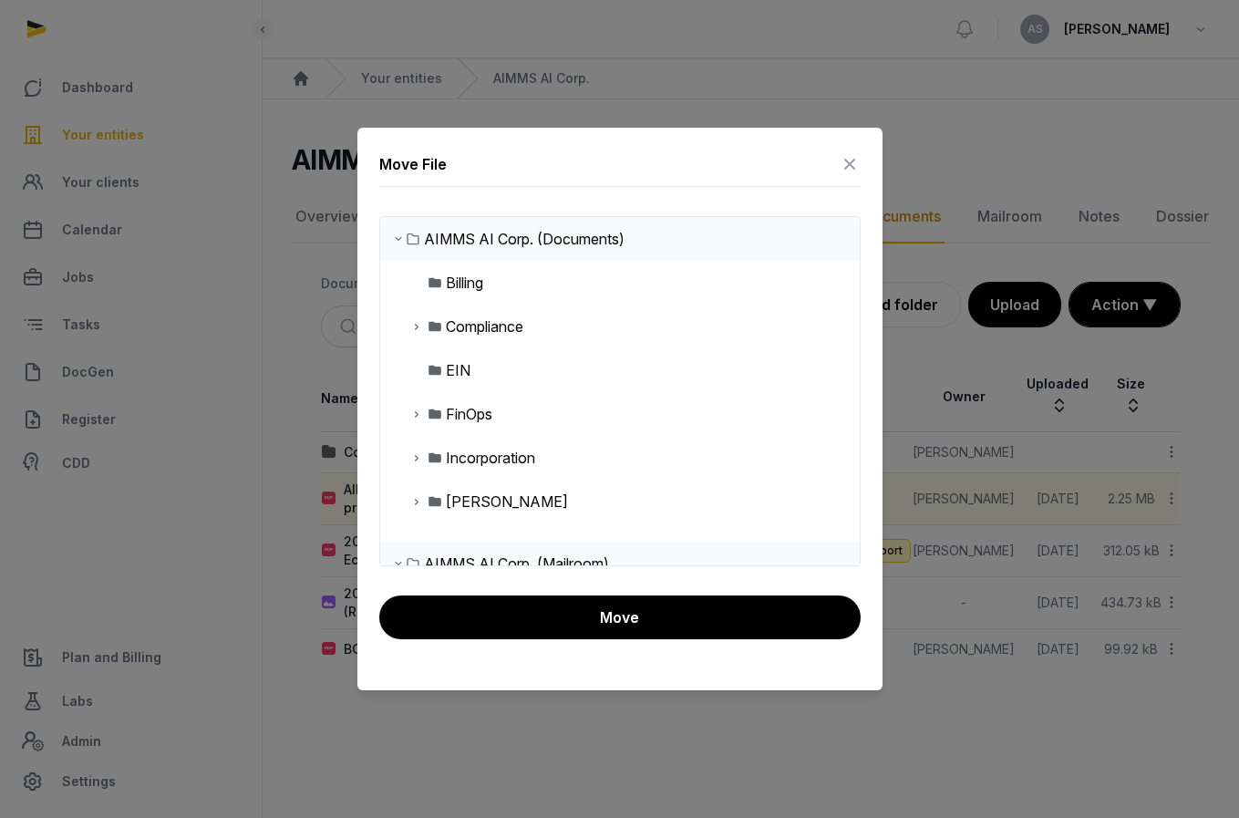
click at [418, 327] on icon at bounding box center [416, 326] width 15 height 22
click at [487, 367] on div "Compliance Notices to Resolve" at bounding box center [563, 370] width 207 height 22
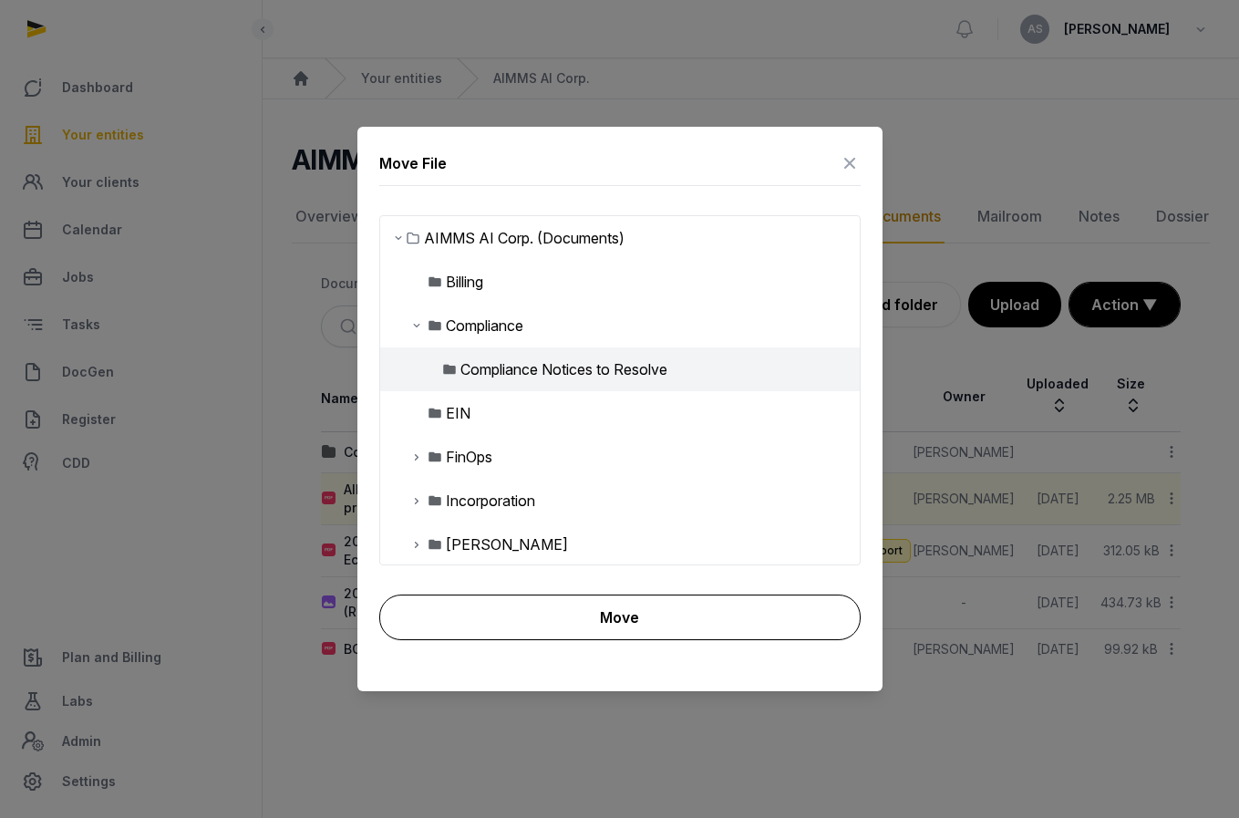
click at [562, 608] on button "Move" at bounding box center [619, 618] width 481 height 46
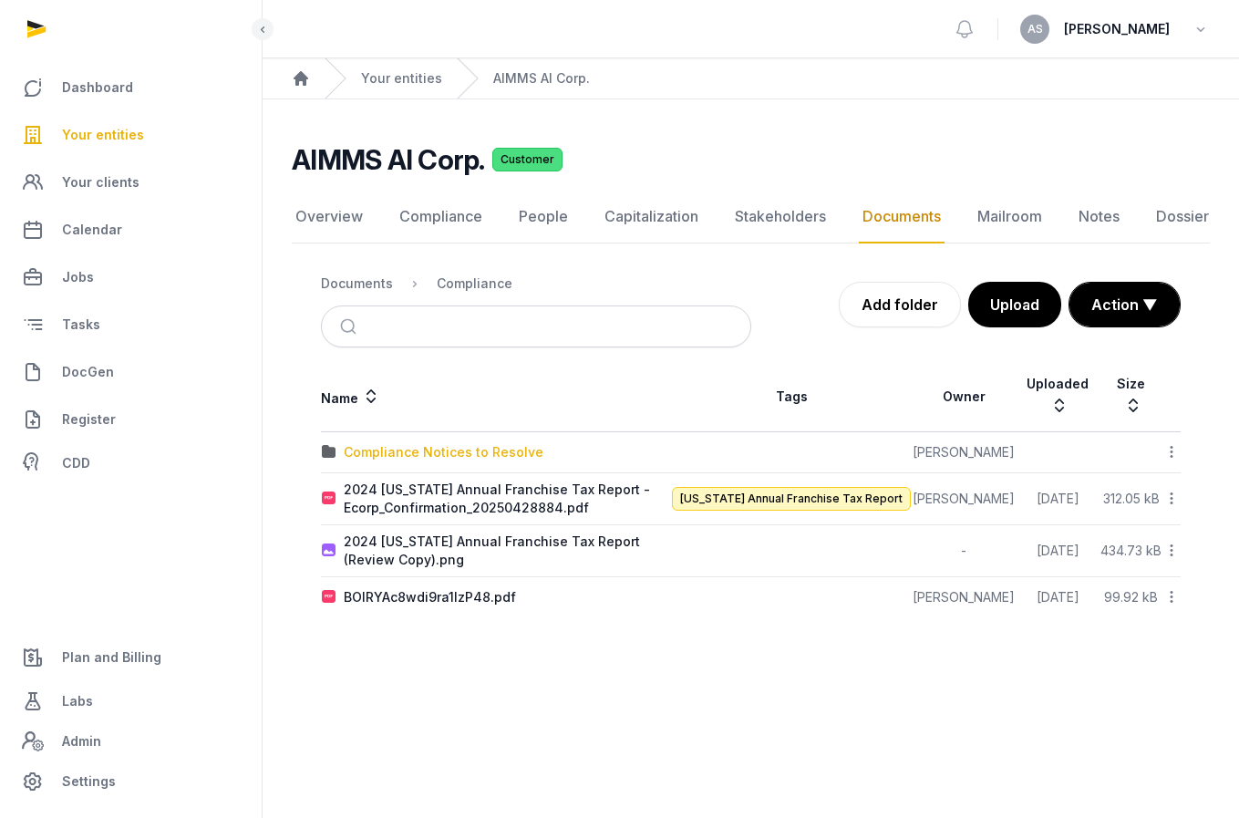
click at [466, 447] on div "Compliance Notices to Resolve" at bounding box center [444, 452] width 200 height 18
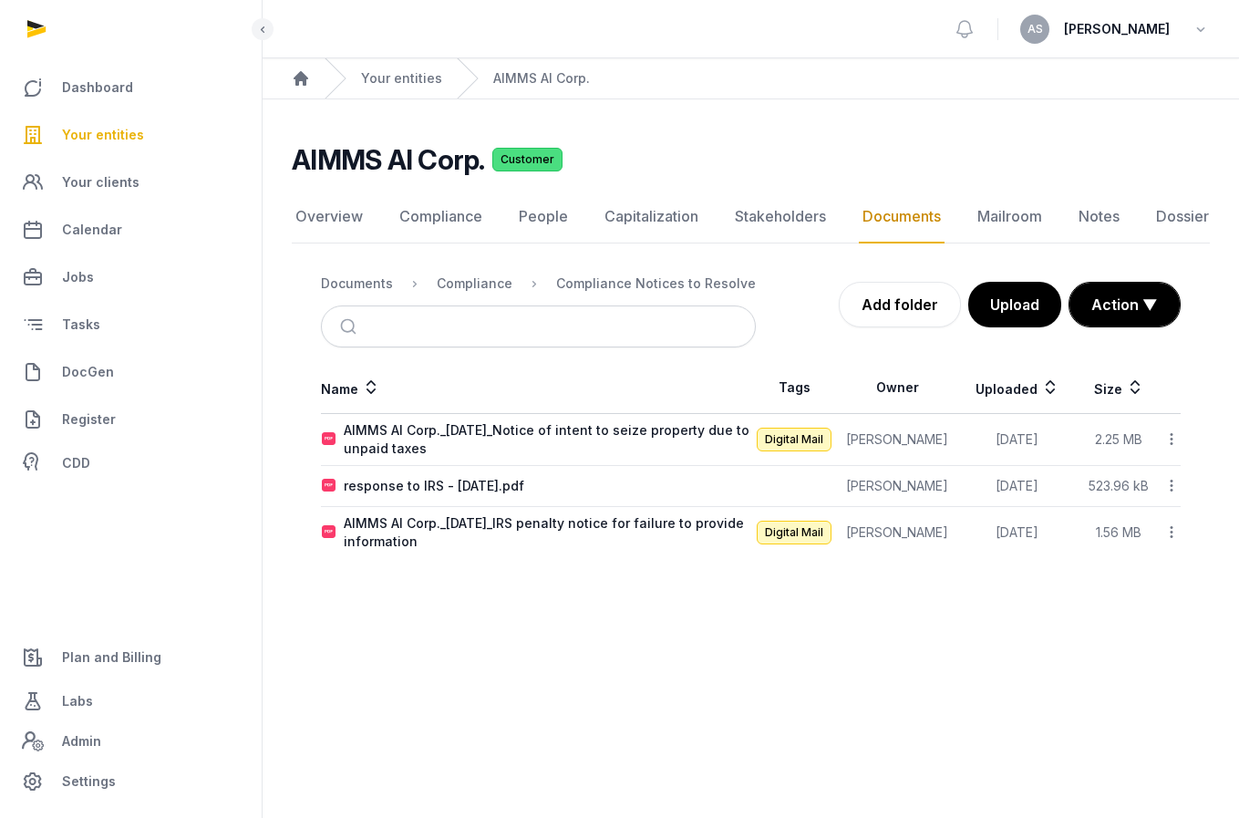
click at [123, 129] on span "Your entities" at bounding box center [103, 135] width 82 height 22
